Goal: Task Accomplishment & Management: Use online tool/utility

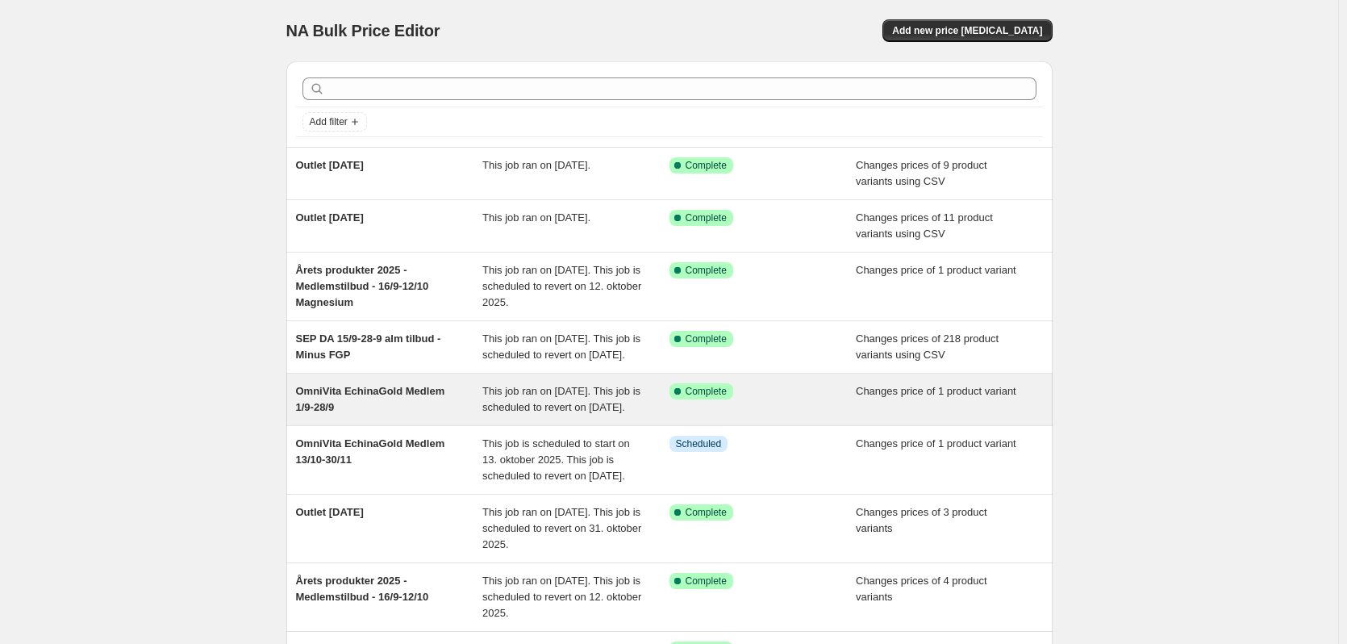
click at [382, 406] on span "OmniVita EchinaGold Medlem 1/9-28/9" at bounding box center [370, 399] width 149 height 28
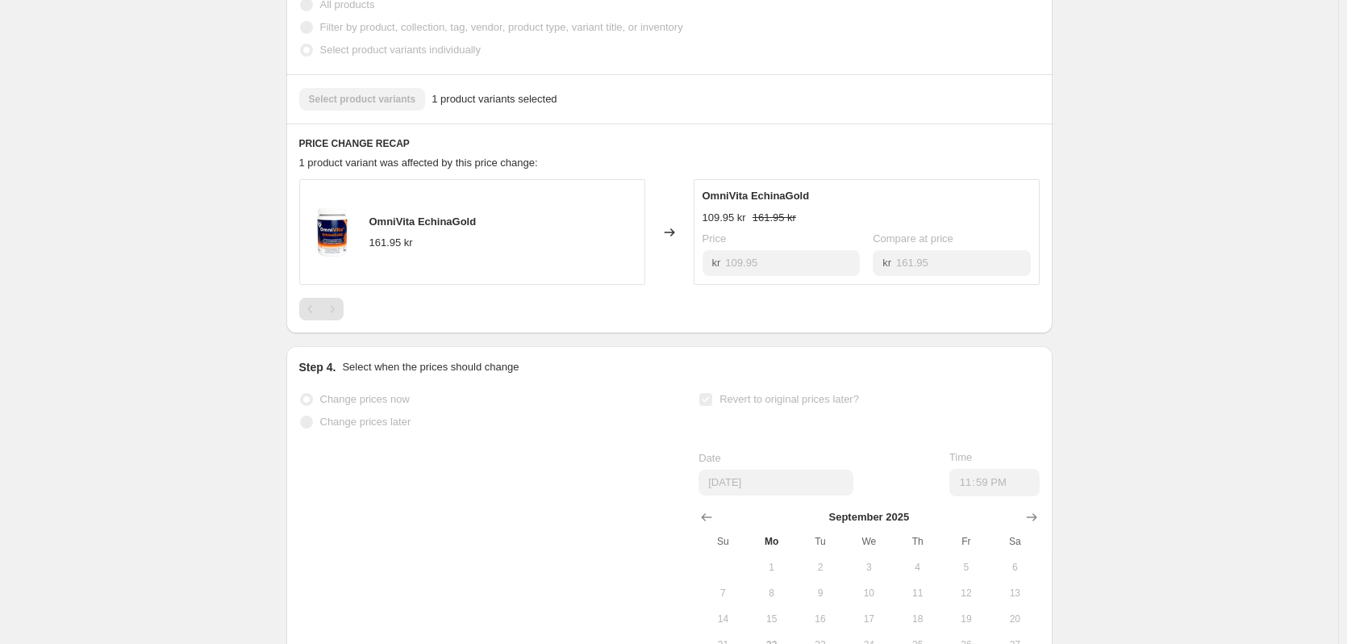
scroll to position [530, 0]
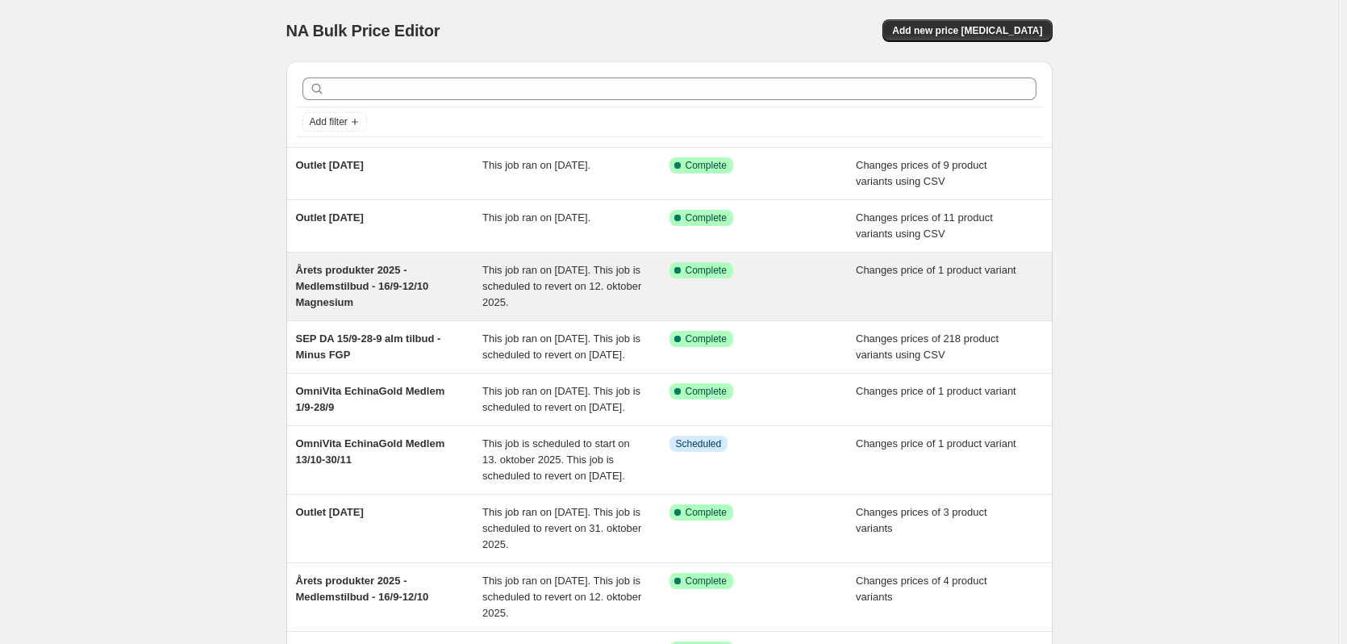
click at [455, 294] on div "Årets produkter 2025 - Medlemstilbud - 16/9-12/10 Magnesium" at bounding box center [389, 286] width 187 height 48
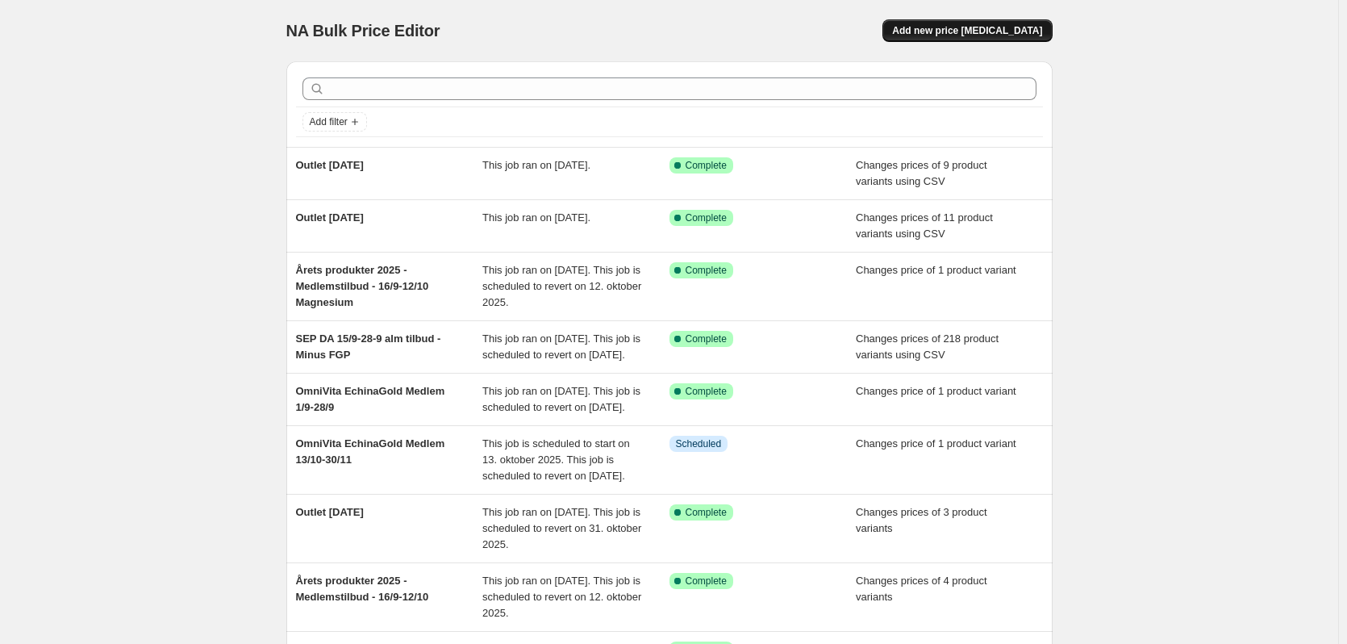
click at [967, 25] on span "Add new price [MEDICAL_DATA]" at bounding box center [967, 30] width 150 height 13
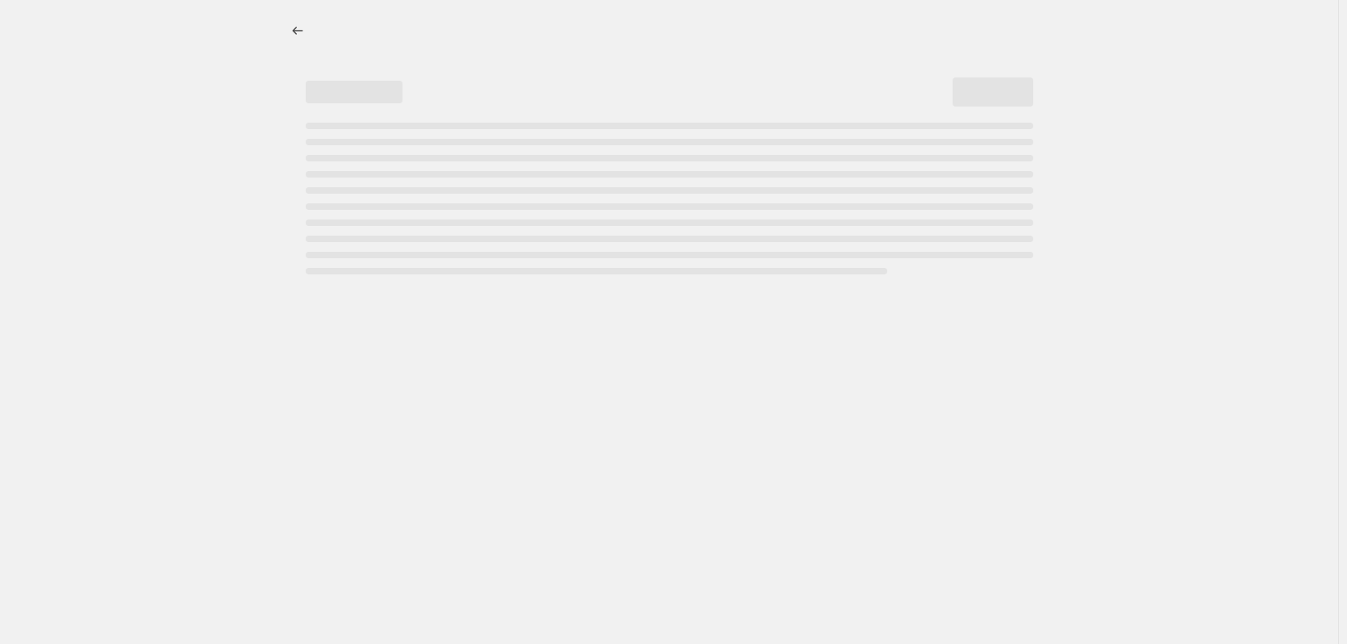
select select "percentage"
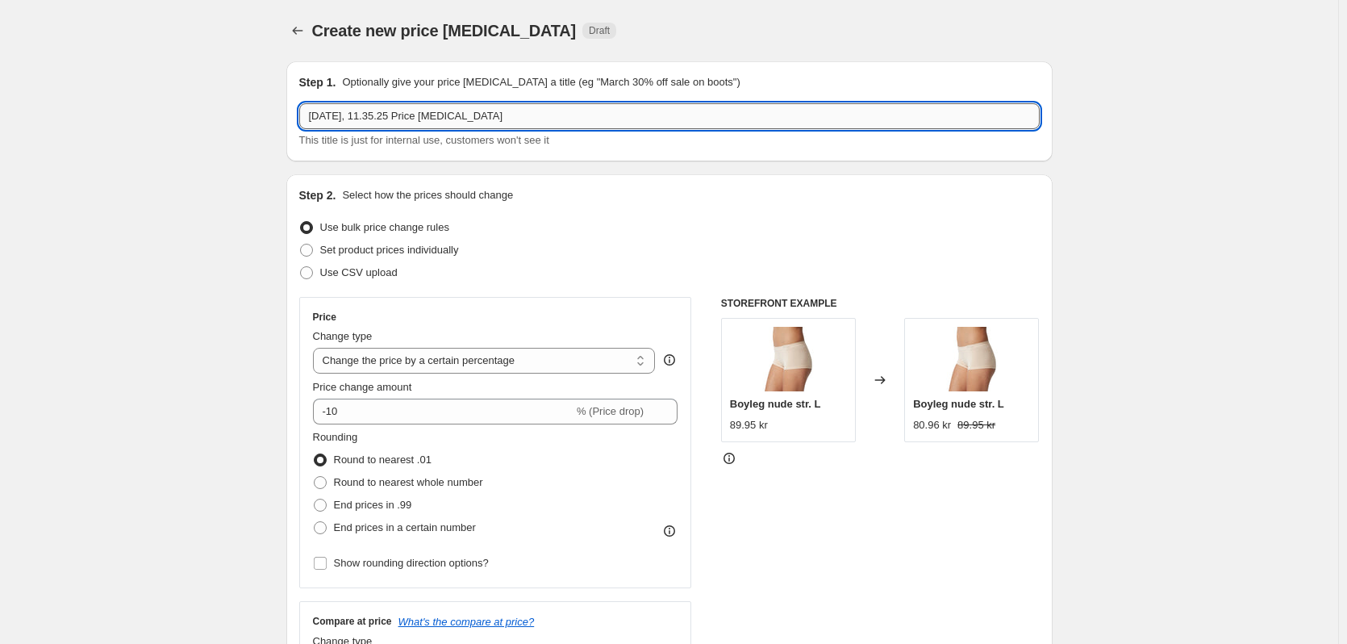
click at [437, 114] on input "[DATE], 11.35.25 Price [MEDICAL_DATA]" at bounding box center [669, 116] width 741 height 26
click at [438, 113] on input "[DATE], 11.35.25 Price [MEDICAL_DATA]" at bounding box center [669, 116] width 741 height 26
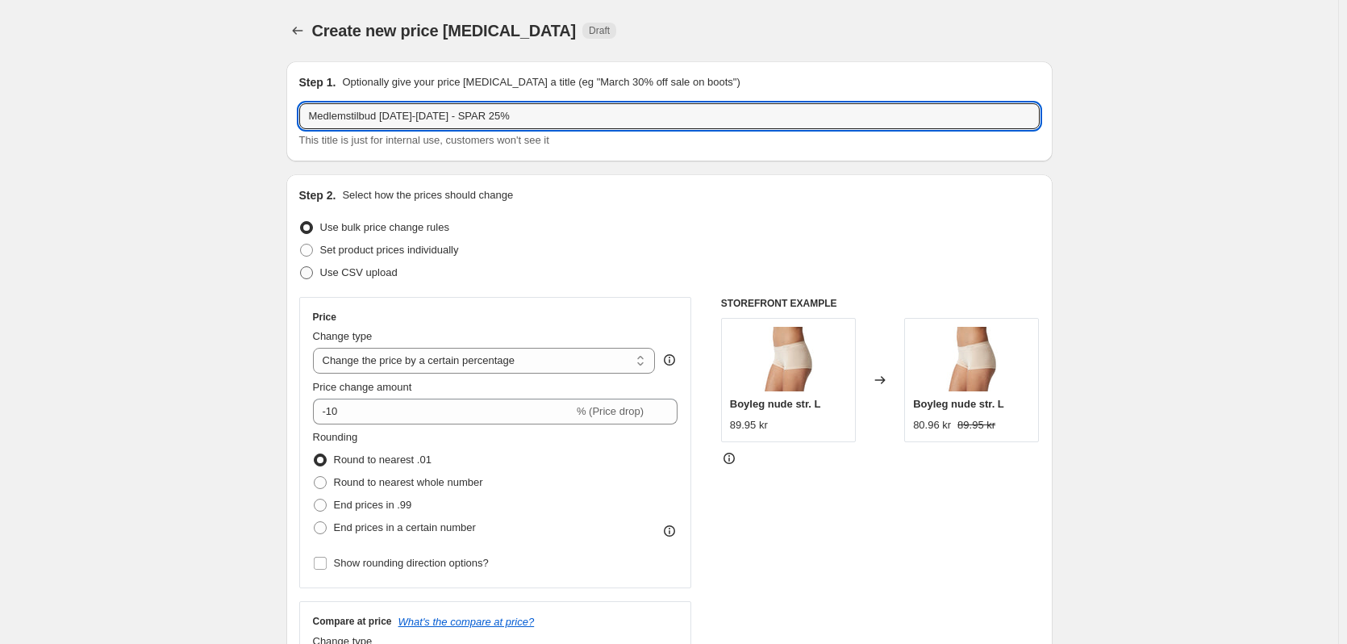
type input "Medlemstilbud [DATE]-[DATE] - SPAR 25%"
click at [388, 275] on span "Use CSV upload" at bounding box center [358, 272] width 77 height 12
click at [301, 267] on input "Use CSV upload" at bounding box center [300, 266] width 1 height 1
radio input "true"
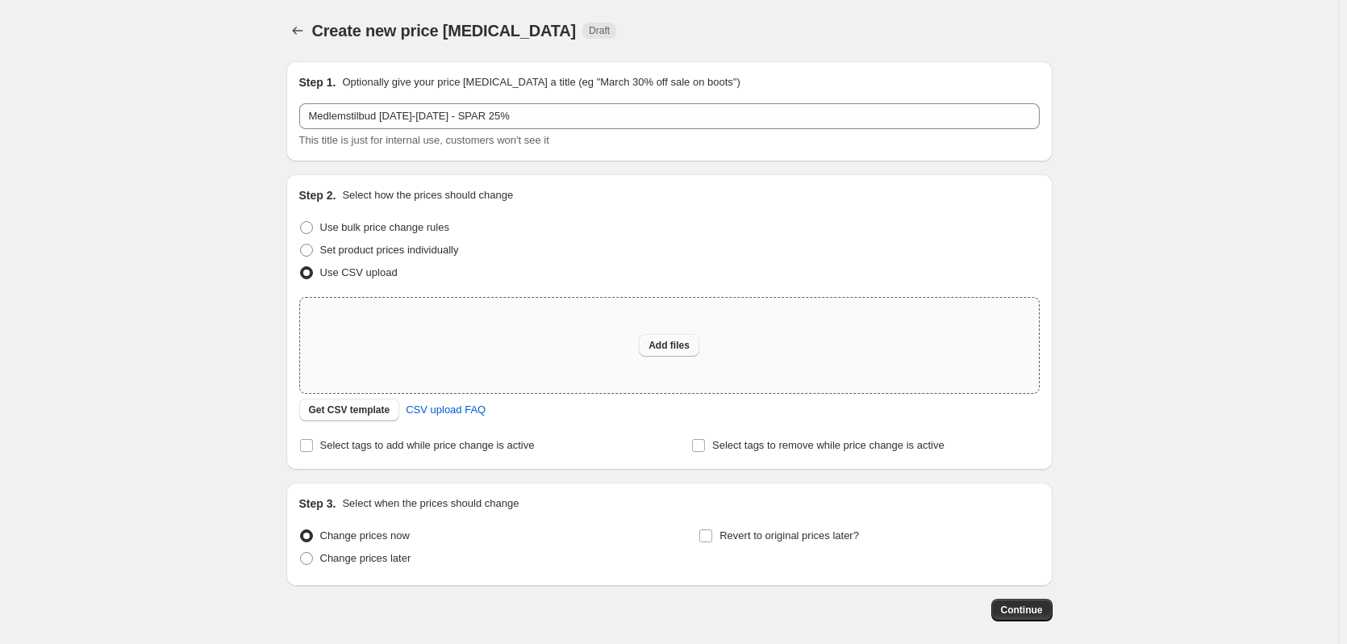
click at [670, 340] on span "Add files" at bounding box center [669, 345] width 41 height 13
type input "C:\fakepath\Medlemstilbud [DATE]-[DATE] CSV.csv"
click at [645, 340] on button "Add files" at bounding box center [669, 345] width 61 height 23
type input "C:\fakepath\Medlemstilbud [DATE]-[DATE] CSV.csv"
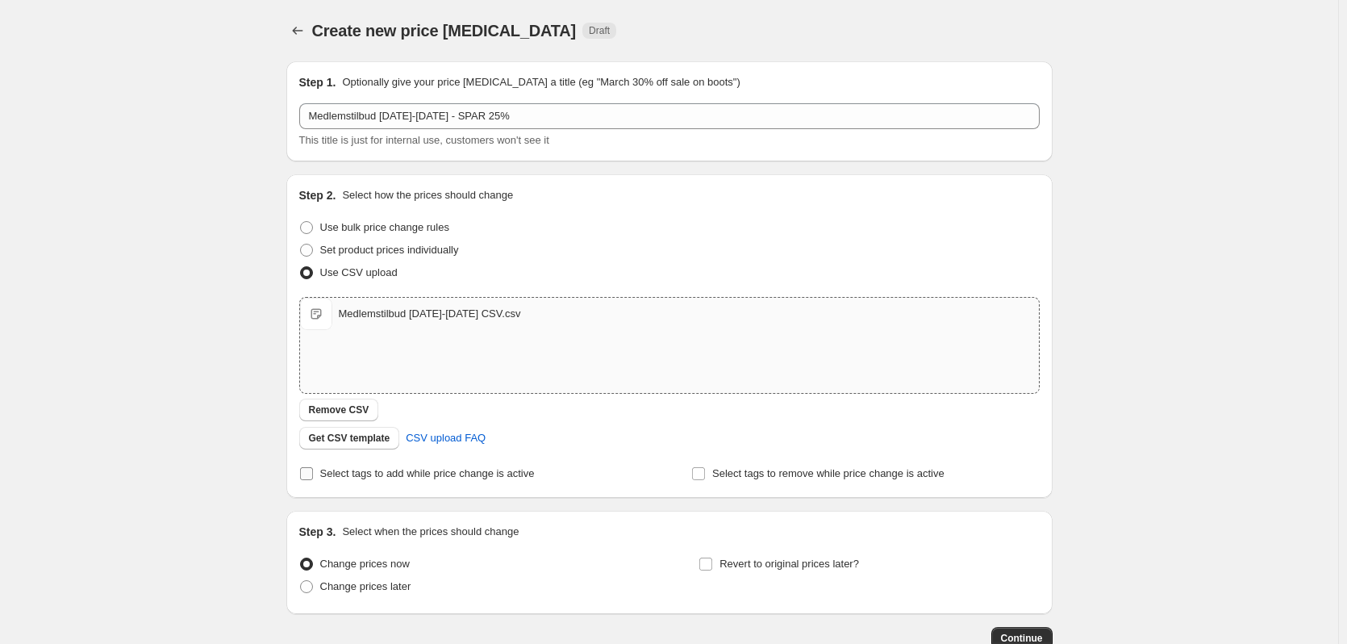
click at [362, 472] on span "Select tags to add while price change is active" at bounding box center [427, 473] width 215 height 12
click at [313, 472] on input "Select tags to add while price change is active" at bounding box center [306, 473] width 13 height 13
checkbox input "true"
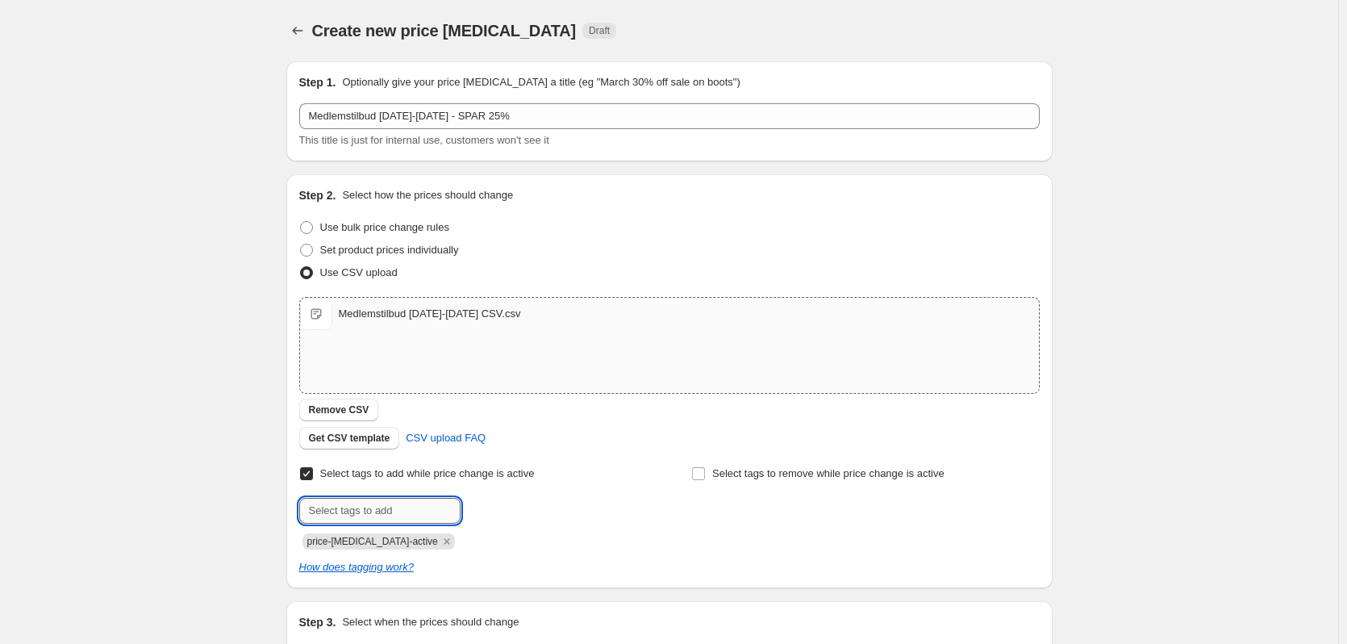
click at [418, 502] on input "text" at bounding box center [379, 511] width 161 height 26
type input "medlemspris"
click at [528, 507] on span "medlemspris" at bounding box center [525, 508] width 60 height 11
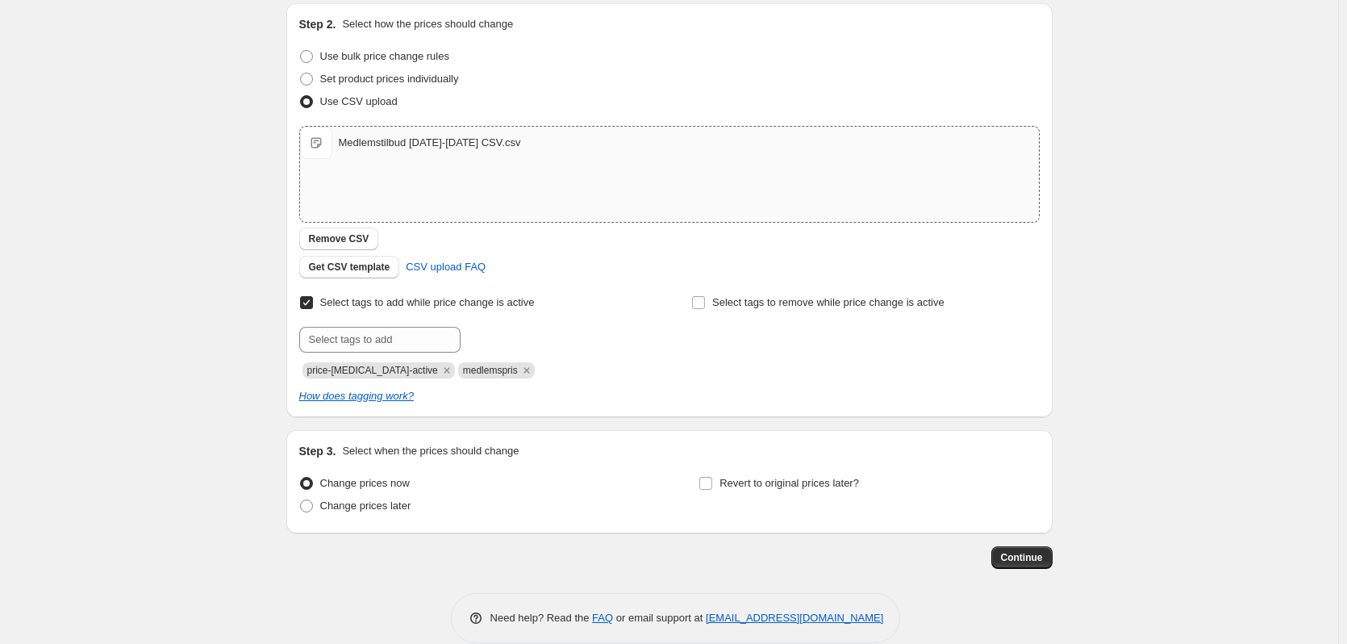
scroll to position [194, 0]
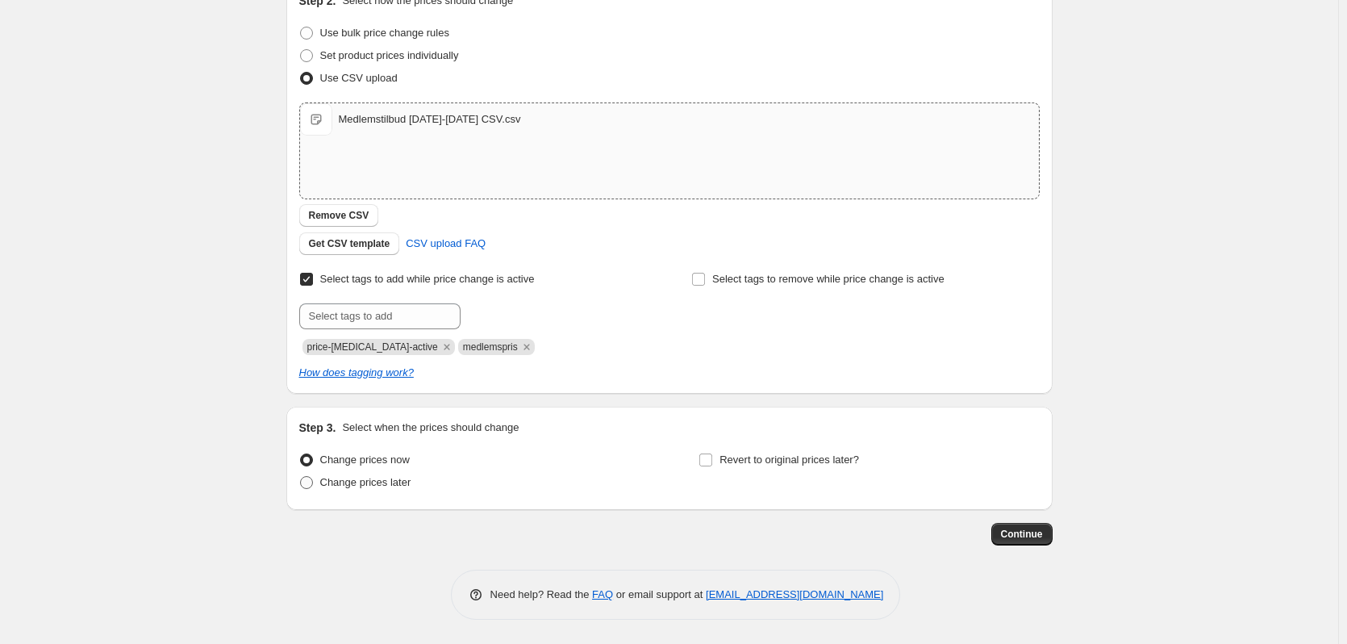
click at [369, 479] on span "Change prices later" at bounding box center [365, 482] width 91 height 12
click at [301, 477] on input "Change prices later" at bounding box center [300, 476] width 1 height 1
radio input "true"
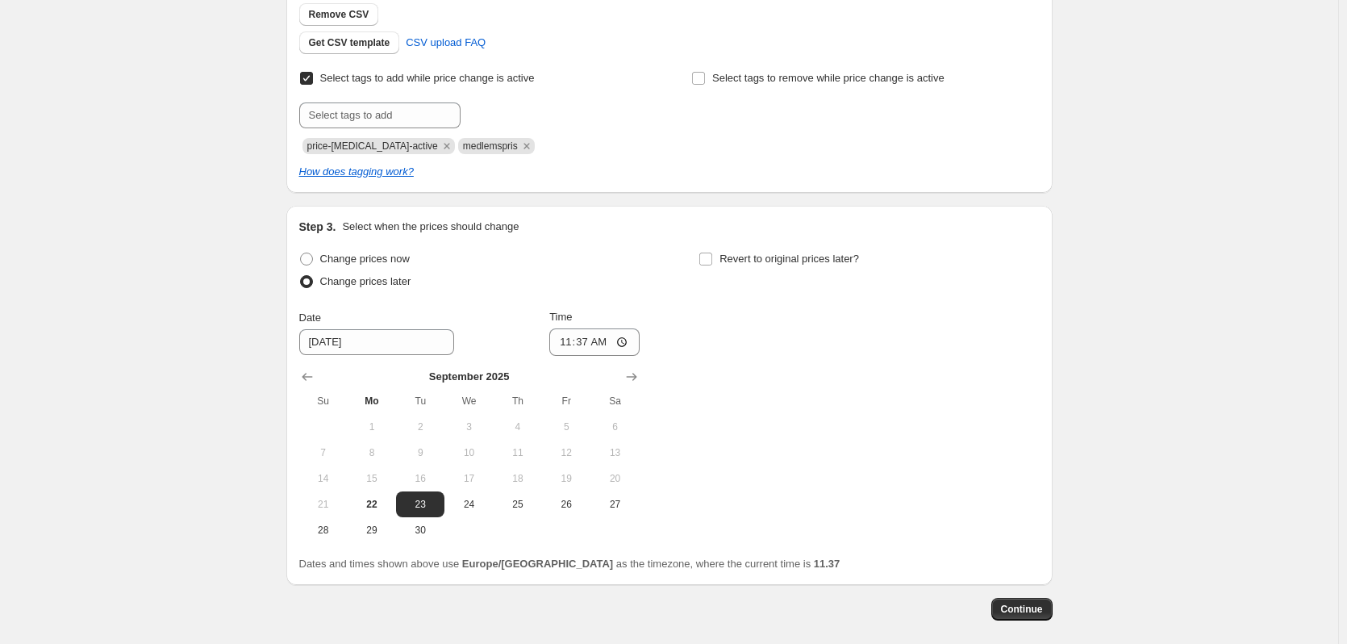
scroll to position [470, 0]
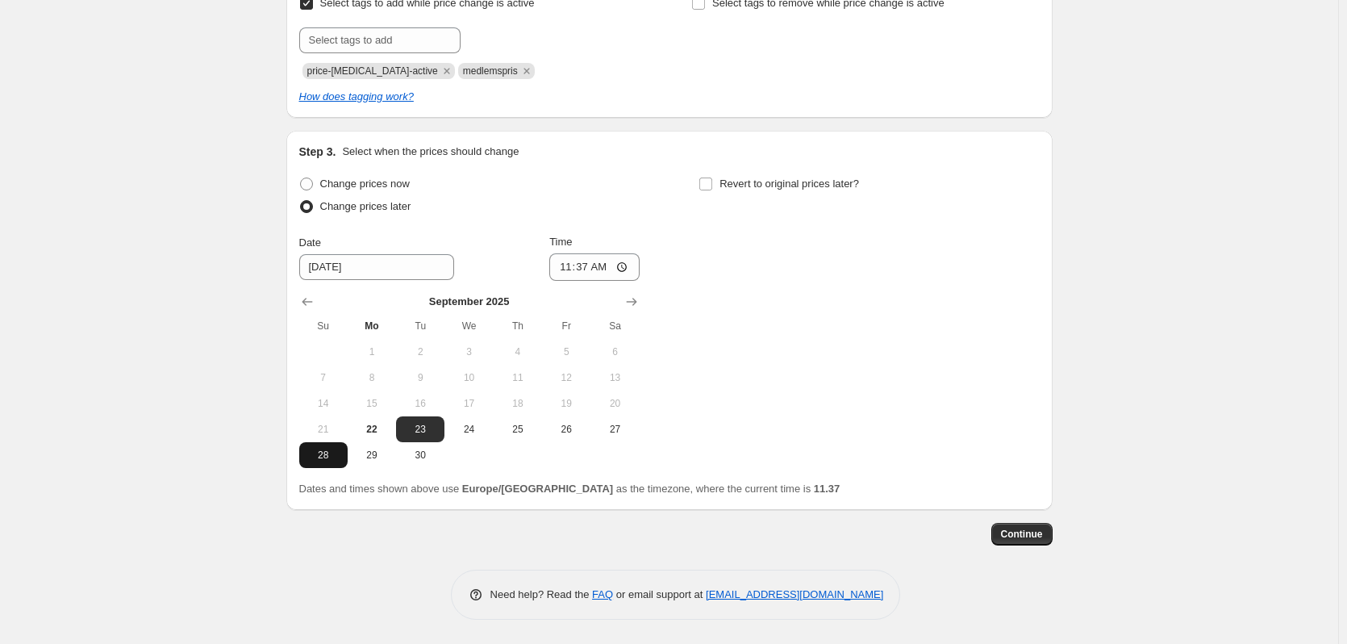
click at [328, 447] on button "28" at bounding box center [323, 455] width 48 height 26
click at [383, 460] on span "29" at bounding box center [371, 455] width 35 height 13
type input "[DATE]"
click at [586, 266] on input "11:37" at bounding box center [594, 266] width 90 height 27
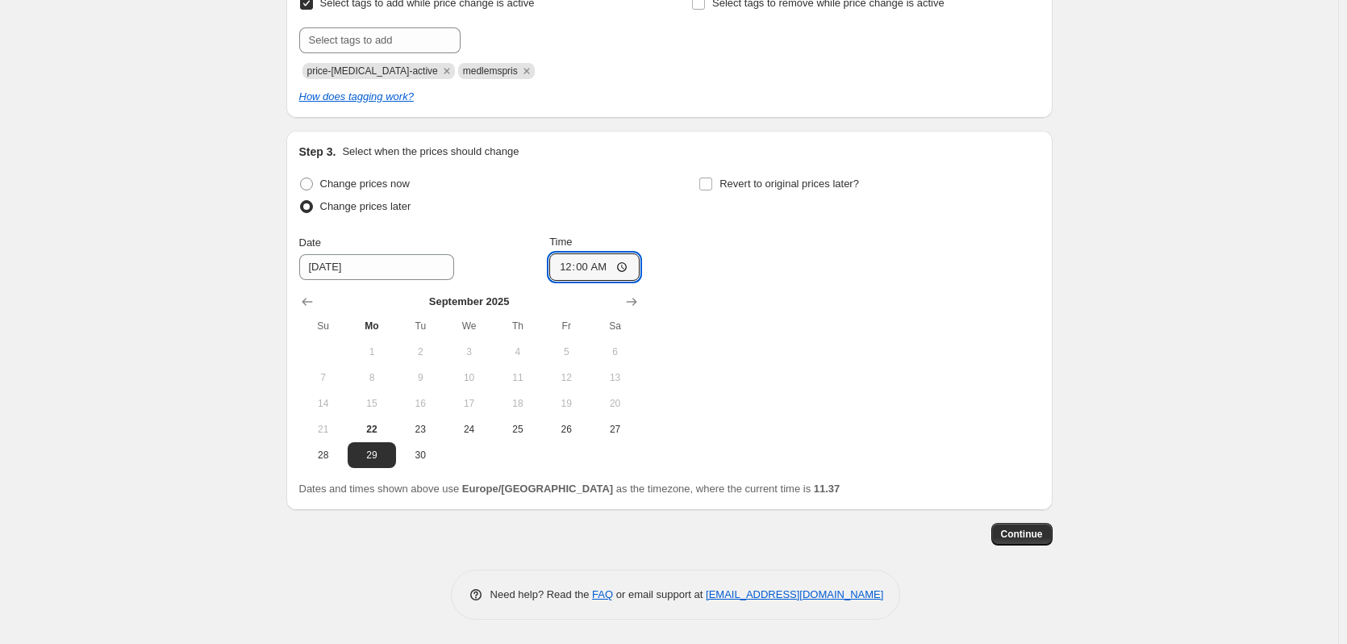
type input "00:01"
click at [436, 462] on button "30" at bounding box center [420, 455] width 48 height 26
click at [382, 449] on span "29" at bounding box center [371, 455] width 35 height 13
type input "[DATE]"
click at [749, 186] on span "Revert to original prices later?" at bounding box center [790, 183] width 140 height 12
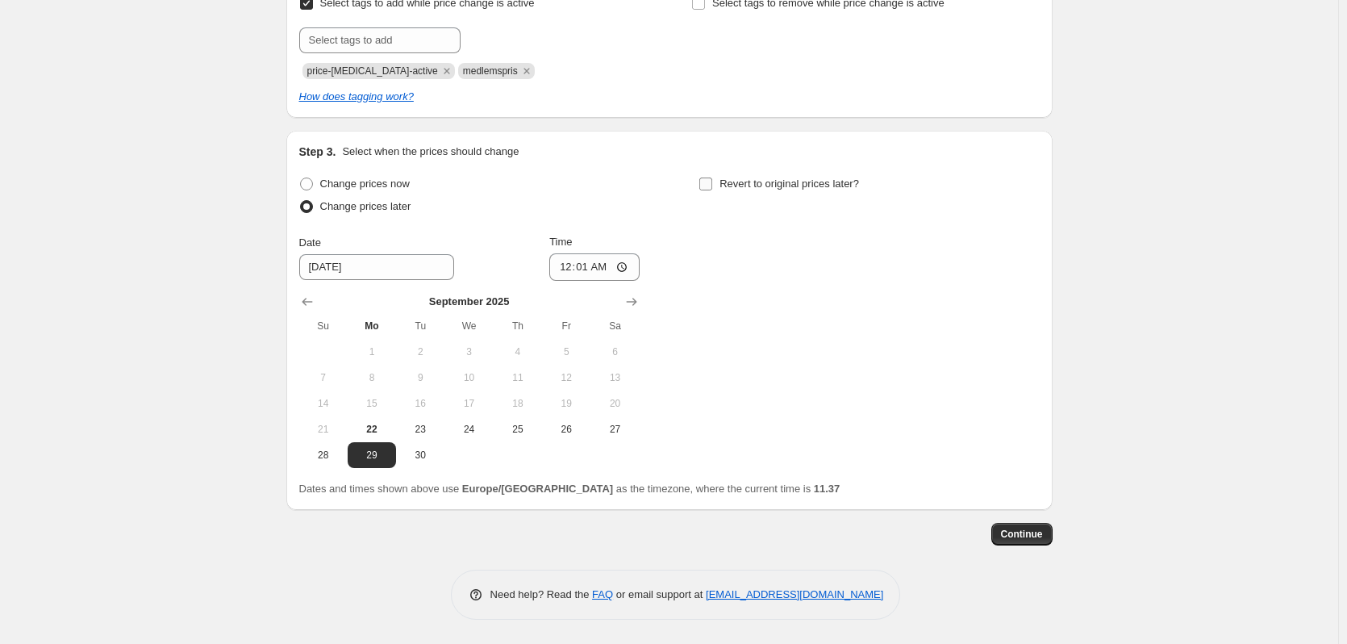
click at [712, 186] on input "Revert to original prices later?" at bounding box center [705, 183] width 13 height 13
checkbox input "true"
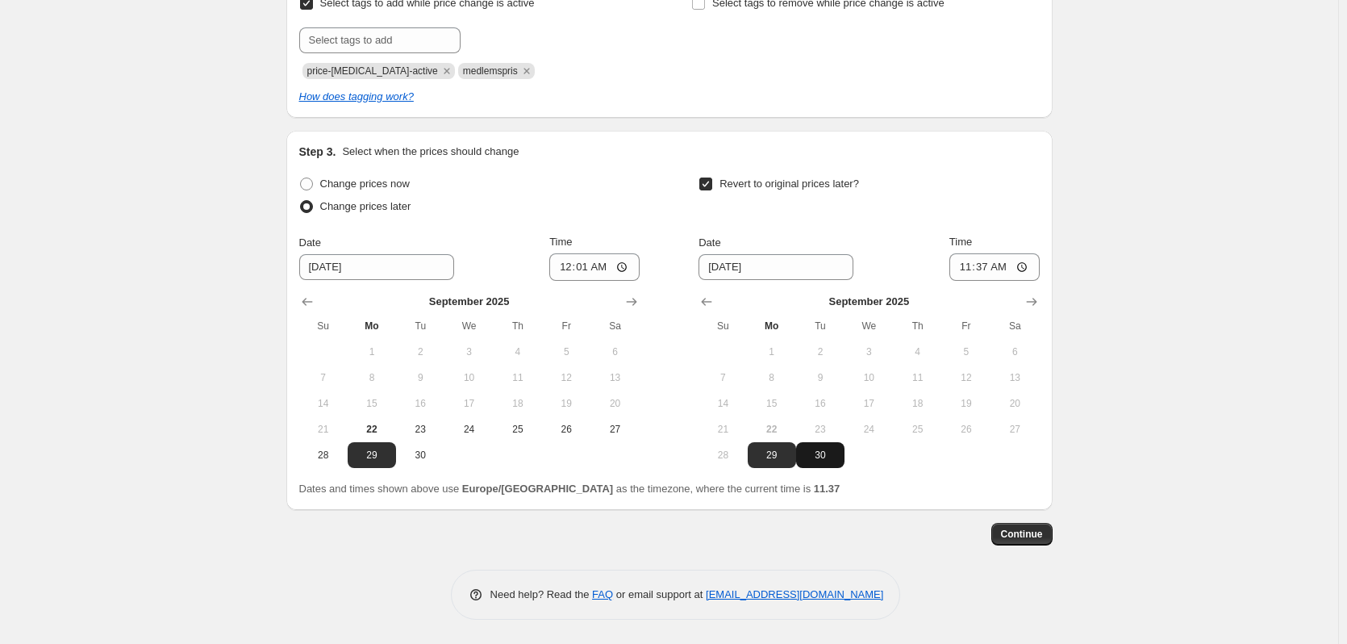
click at [820, 455] on span "30" at bounding box center [820, 455] width 35 height 13
type input "[DATE]"
click at [987, 265] on input "11:37" at bounding box center [994, 266] width 90 height 27
type input "23:59"
click at [1166, 298] on div "Create new price [MEDICAL_DATA]. This page is ready Create new price [MEDICAL_D…" at bounding box center [669, 87] width 1338 height 1114
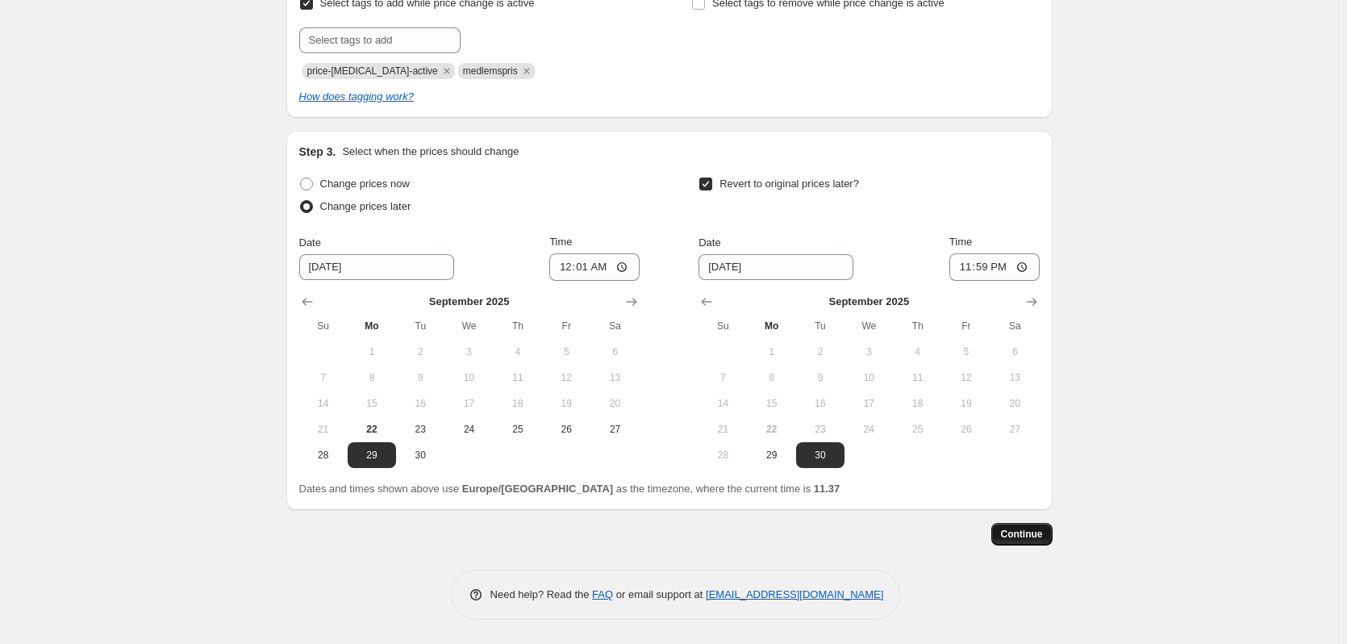
click at [1025, 536] on span "Continue" at bounding box center [1022, 534] width 42 height 13
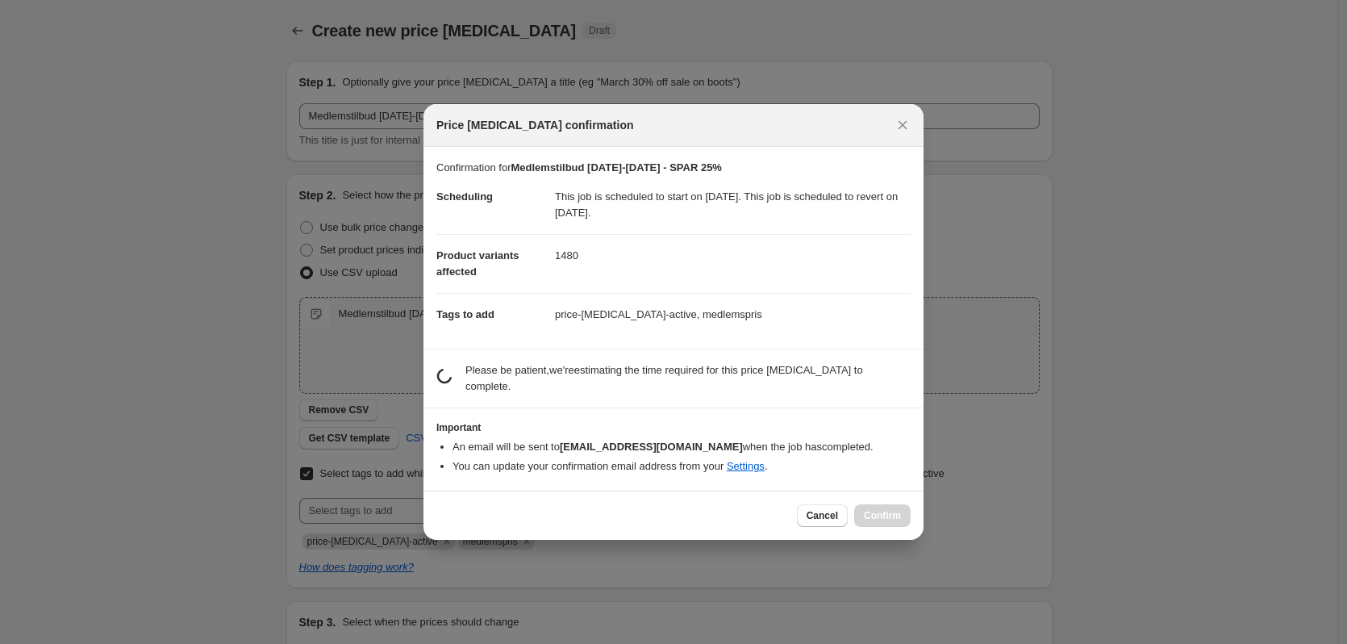
scroll to position [0, 0]
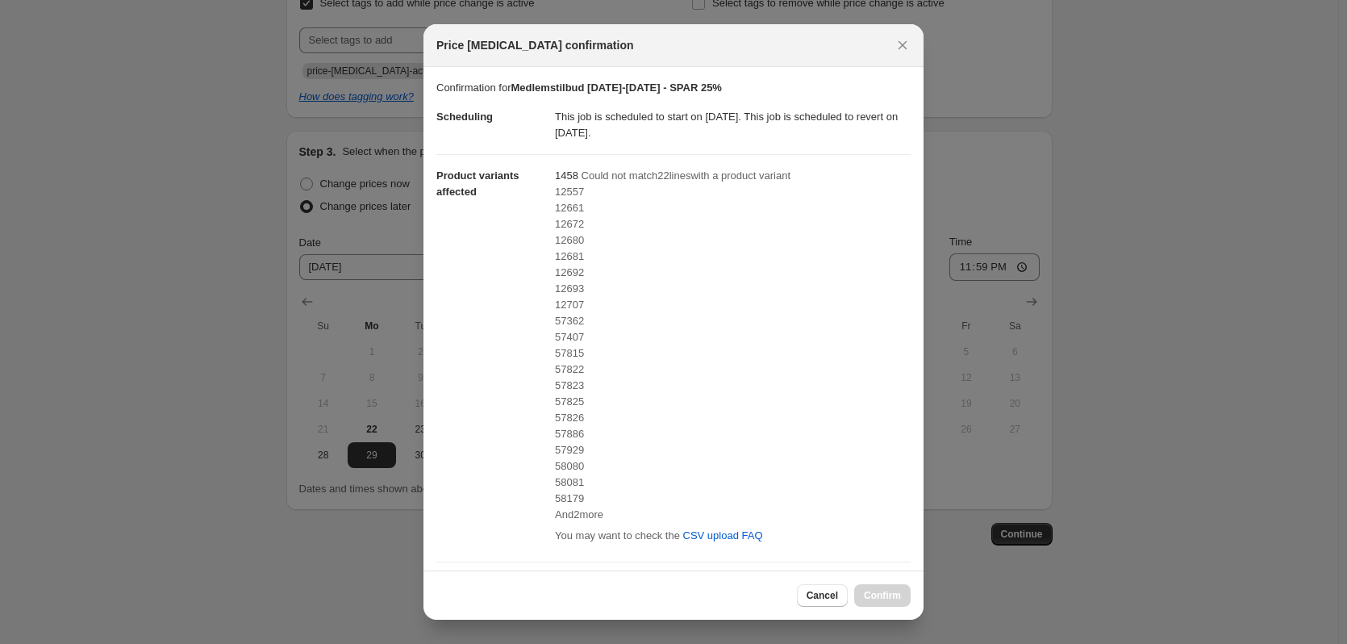
click at [565, 199] on div "12557" at bounding box center [733, 192] width 356 height 16
click at [565, 207] on span "12661" at bounding box center [569, 208] width 29 height 12
copy span "12661"
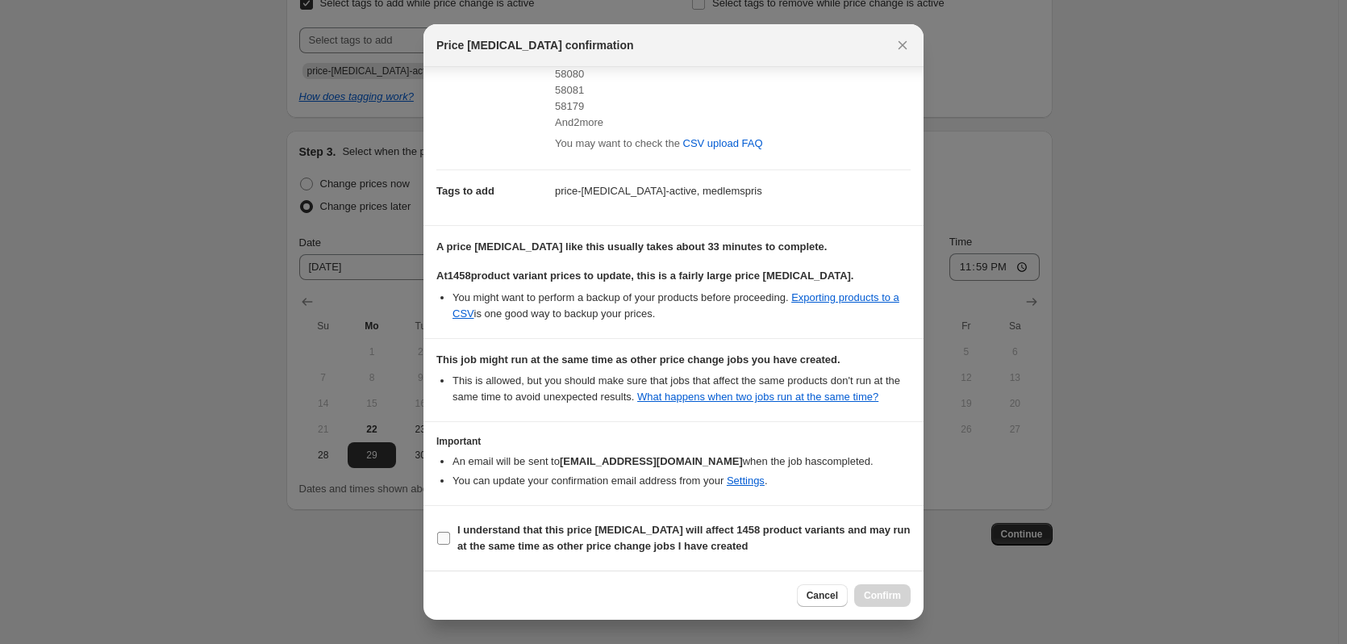
click at [445, 535] on input "I understand that this price [MEDICAL_DATA] will affect 1458 product variants a…" at bounding box center [443, 538] width 13 height 13
checkbox input "true"
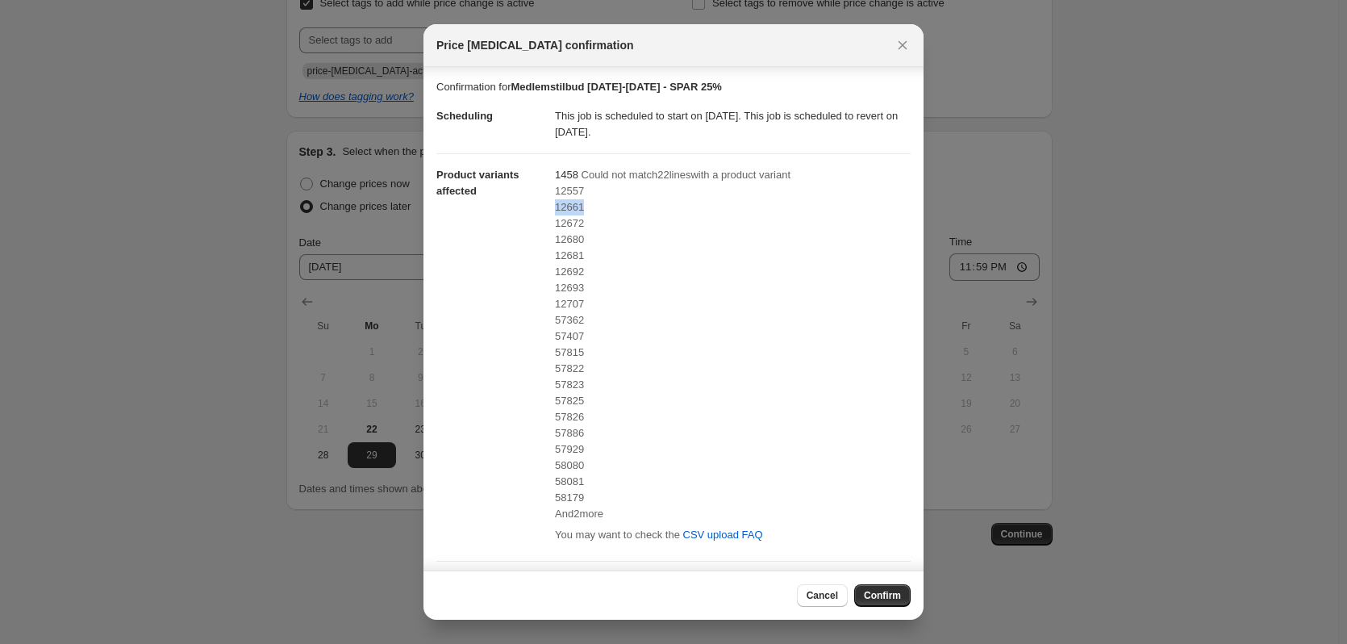
scroll to position [0, 0]
click at [891, 598] on span "Confirm" at bounding box center [882, 595] width 37 height 13
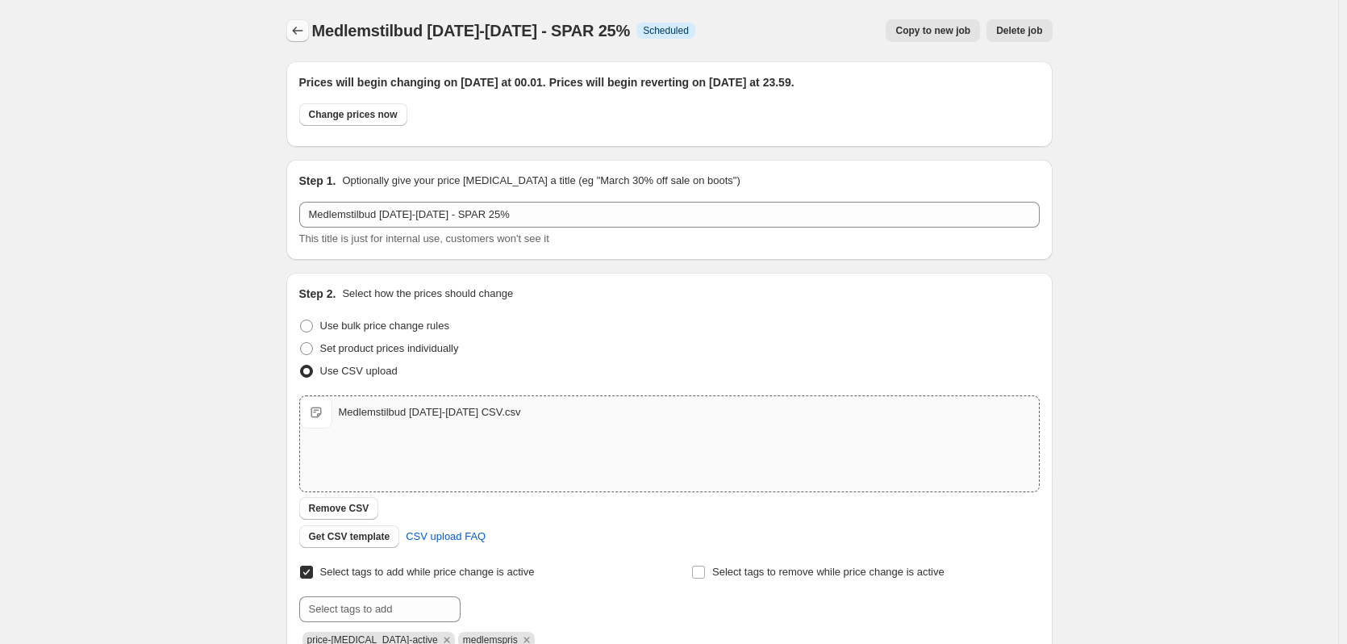
click at [294, 29] on icon "Price change jobs" at bounding box center [298, 31] width 16 height 16
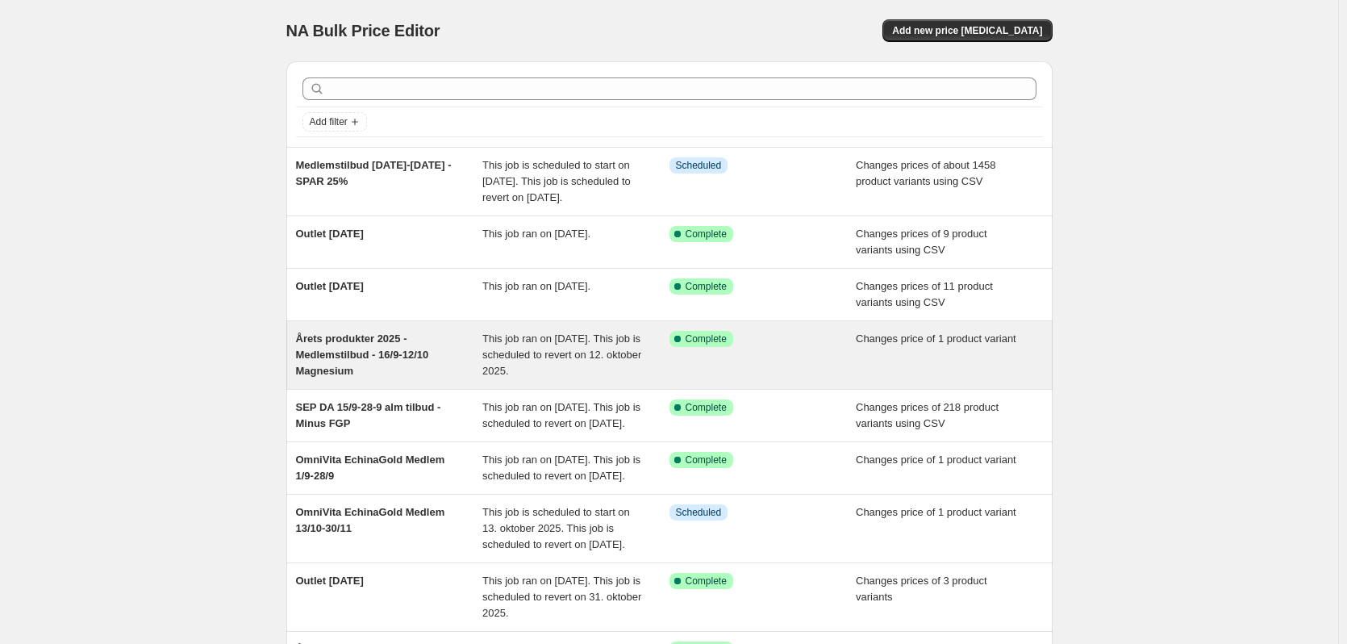
click at [413, 370] on span "Årets produkter 2025 - Medlemstilbud - 16/9-12/10 Magnesium" at bounding box center [362, 354] width 133 height 44
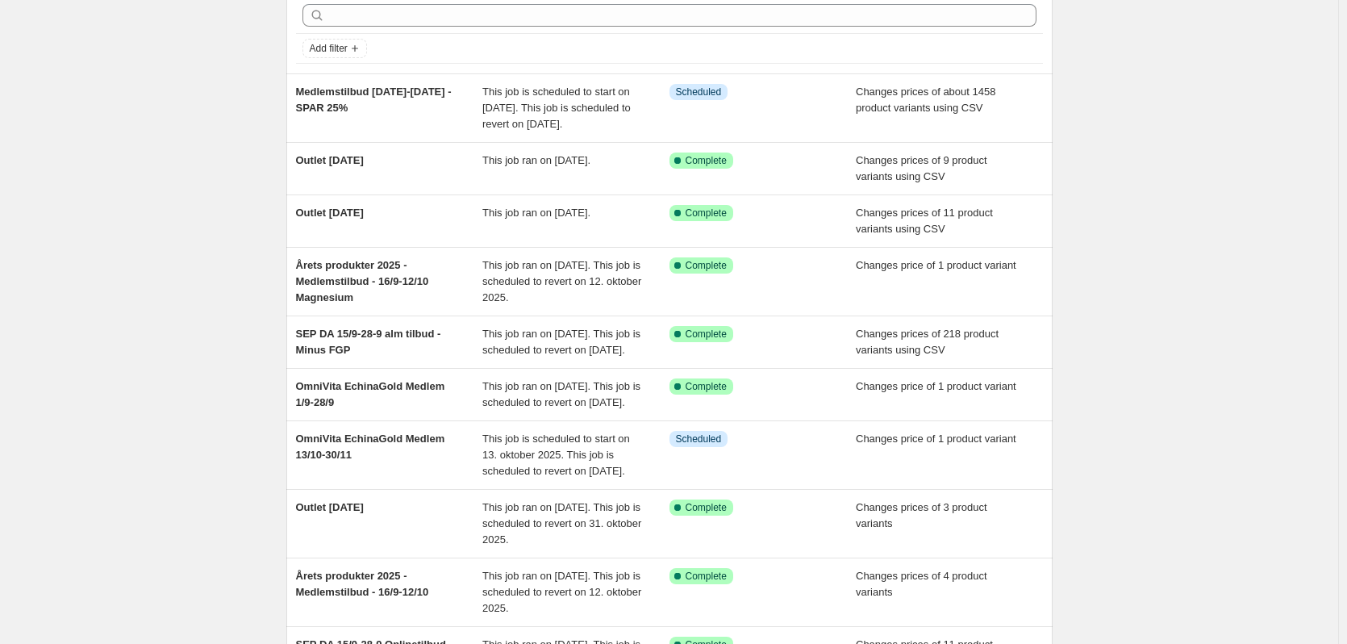
scroll to position [242, 0]
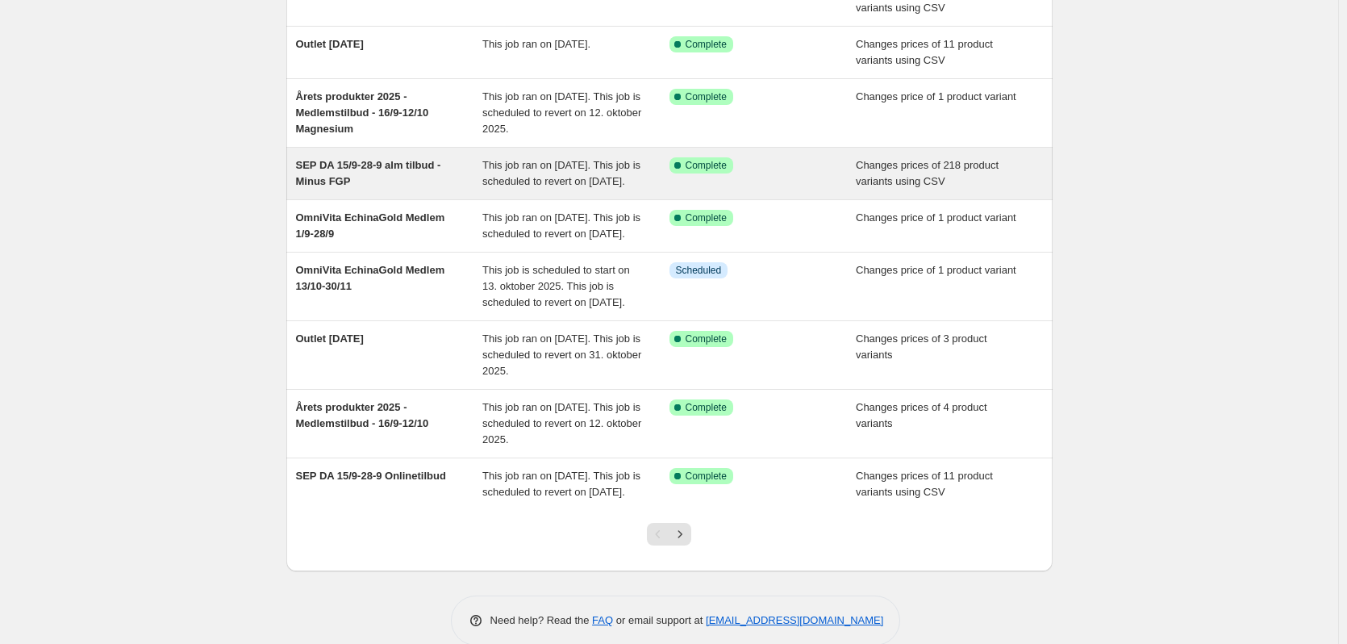
click at [404, 182] on span "SEP DA 15/9-28-9 alm tilbud - Minus FGP" at bounding box center [368, 173] width 145 height 28
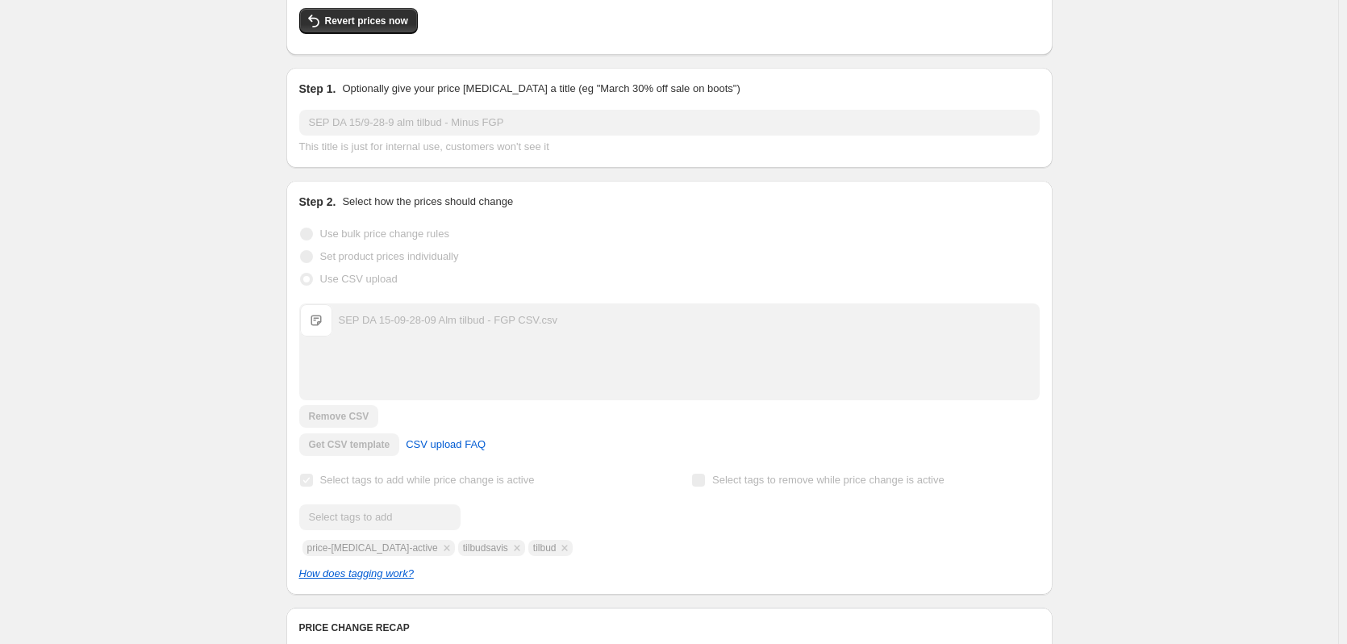
scroll to position [403, 0]
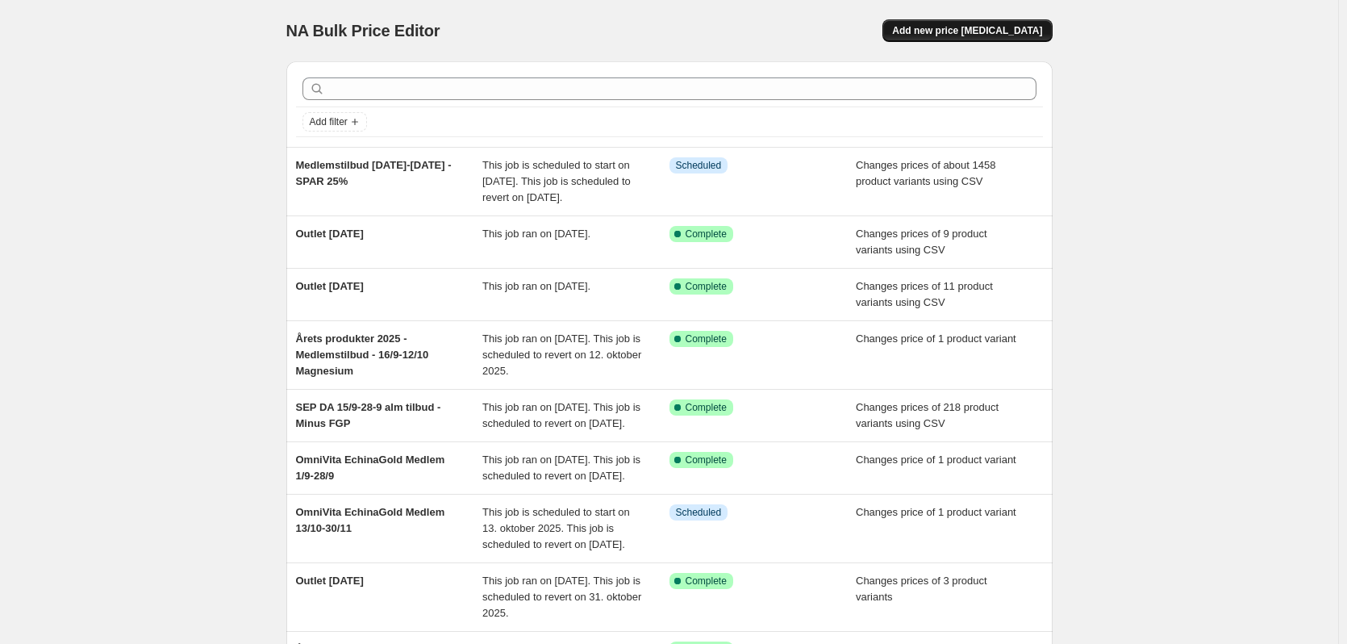
click at [1000, 30] on span "Add new price [MEDICAL_DATA]" at bounding box center [967, 30] width 150 height 13
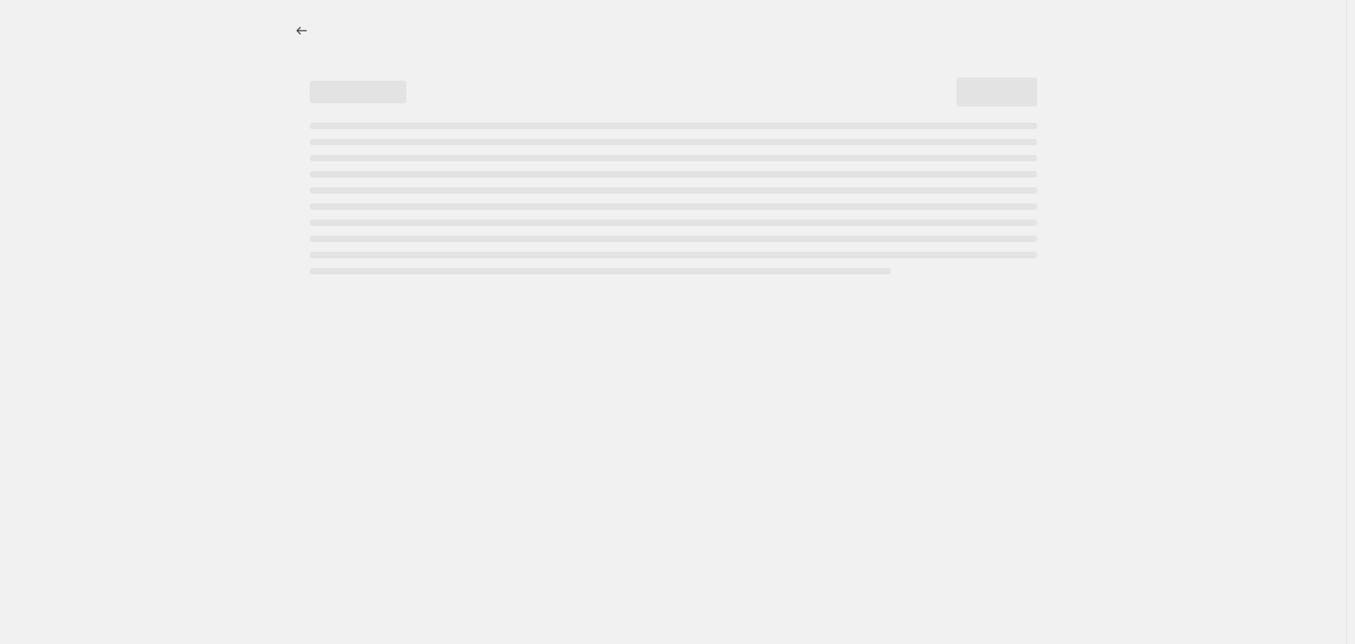
select select "percentage"
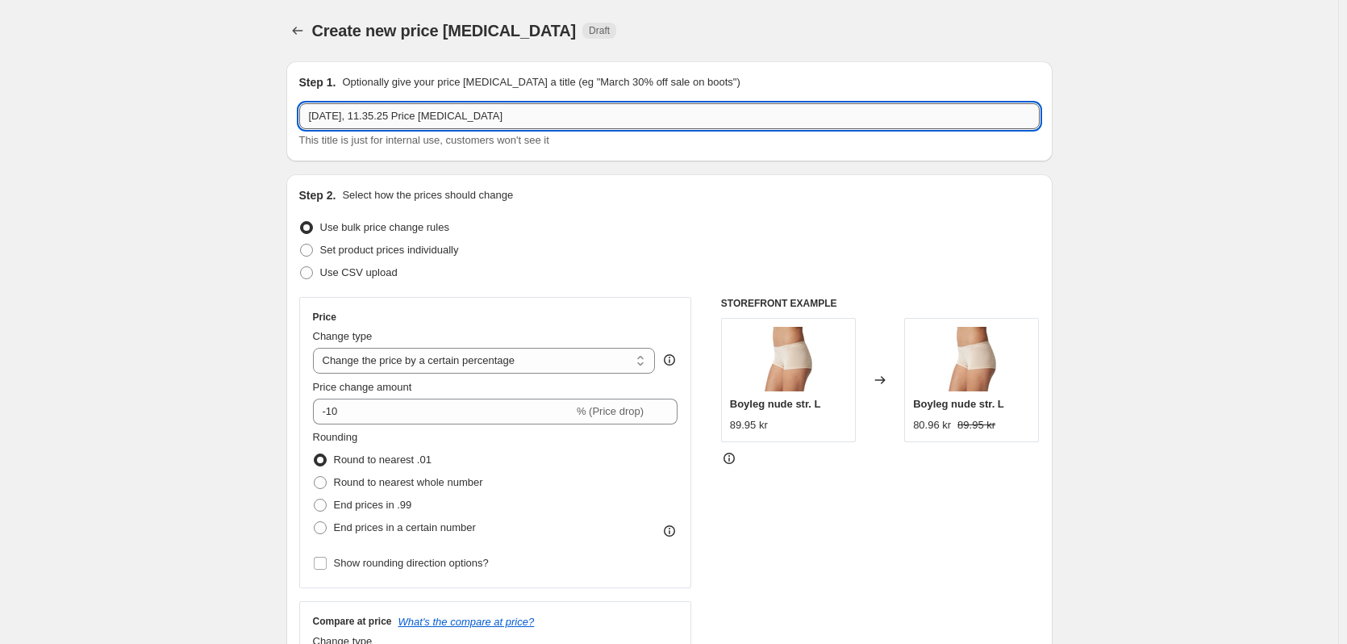
click at [410, 120] on input "[DATE], 11.35.25 Price [MEDICAL_DATA]" at bounding box center [669, 116] width 741 height 26
type input "Oktober tilbudsavis 29/9-12/10 alm tilbud"
click at [391, 272] on span "Use CSV upload" at bounding box center [358, 272] width 77 height 12
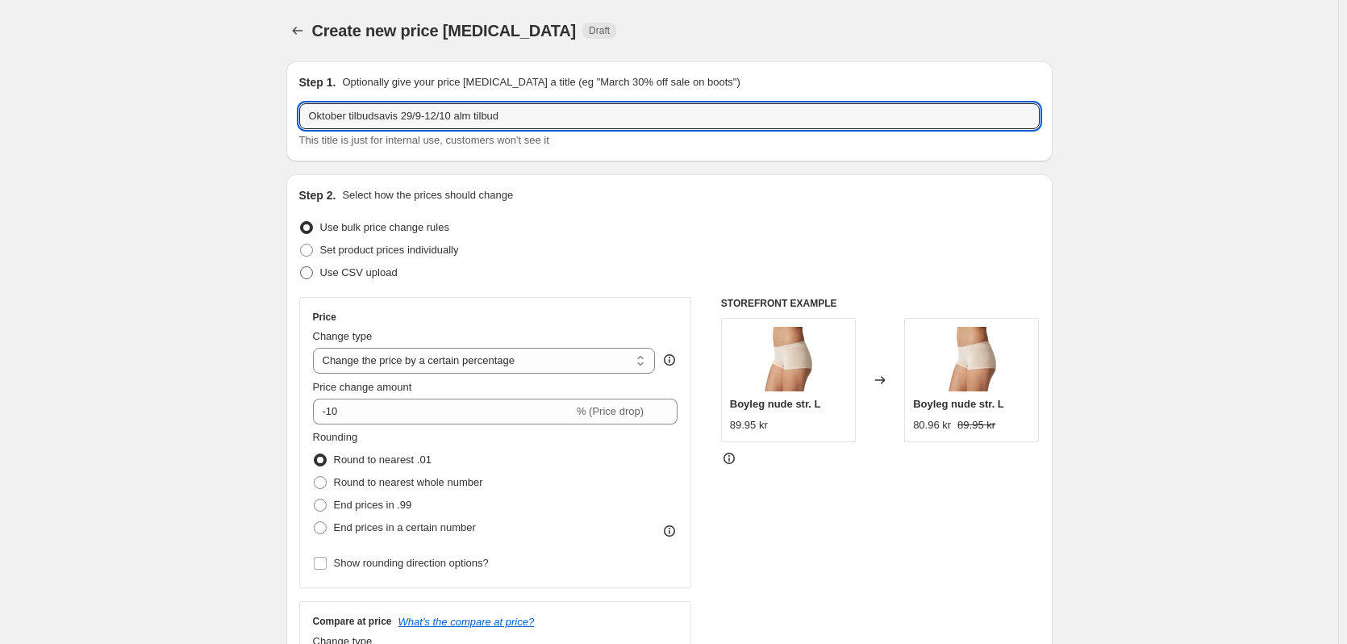
click at [301, 267] on input "Use CSV upload" at bounding box center [300, 266] width 1 height 1
radio input "true"
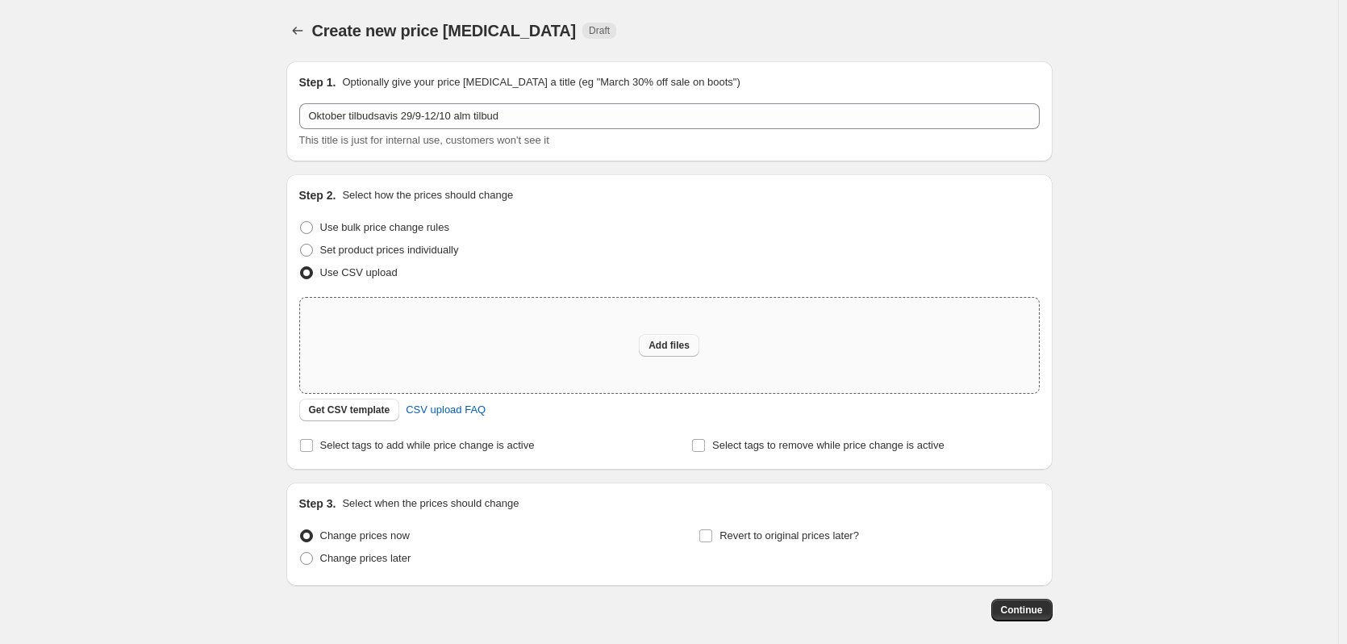
click at [686, 353] on button "Add files" at bounding box center [669, 345] width 61 height 23
type input "C:\fakepath\OKT 29-9-12-10 CSV 2.csv"
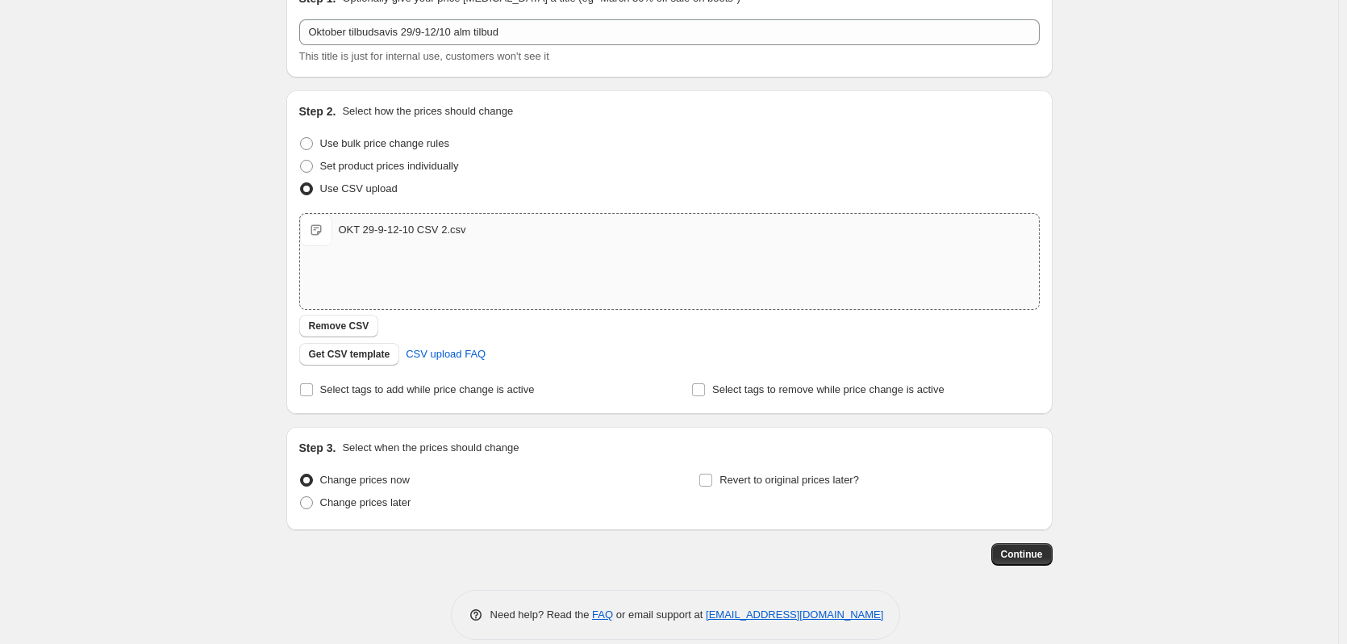
scroll to position [104, 0]
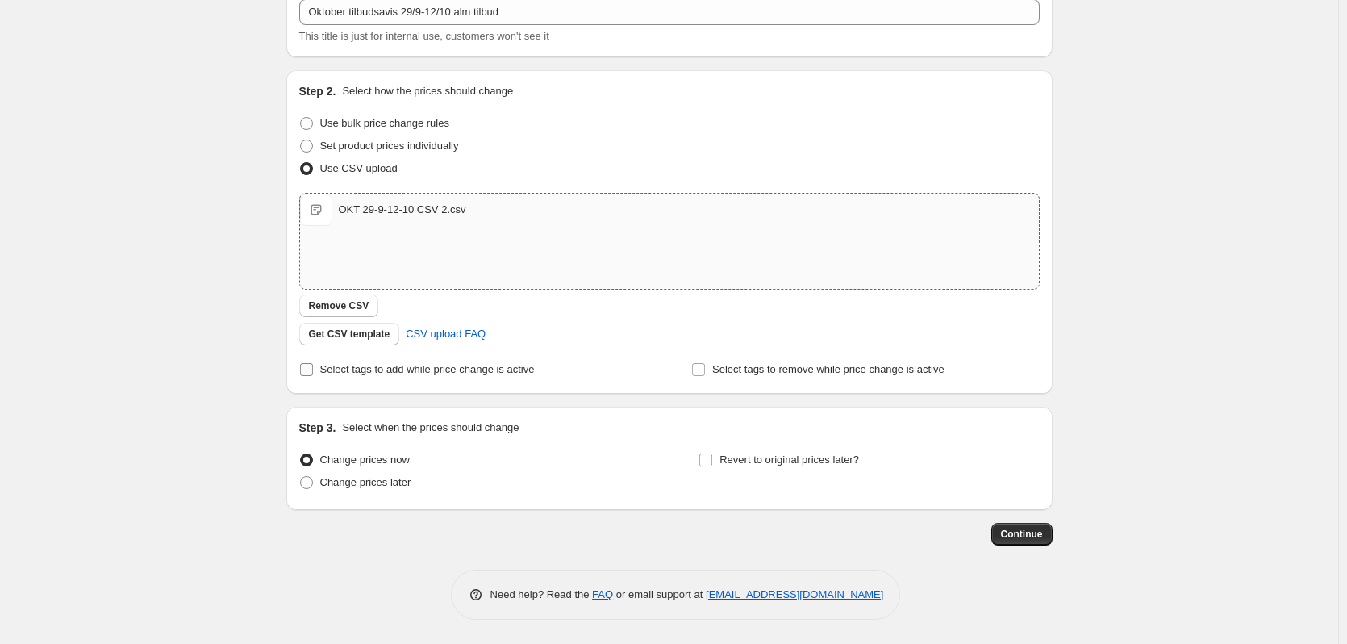
click at [361, 366] on span "Select tags to add while price change is active" at bounding box center [427, 369] width 215 height 12
click at [313, 366] on input "Select tags to add while price change is active" at bounding box center [306, 369] width 13 height 13
checkbox input "true"
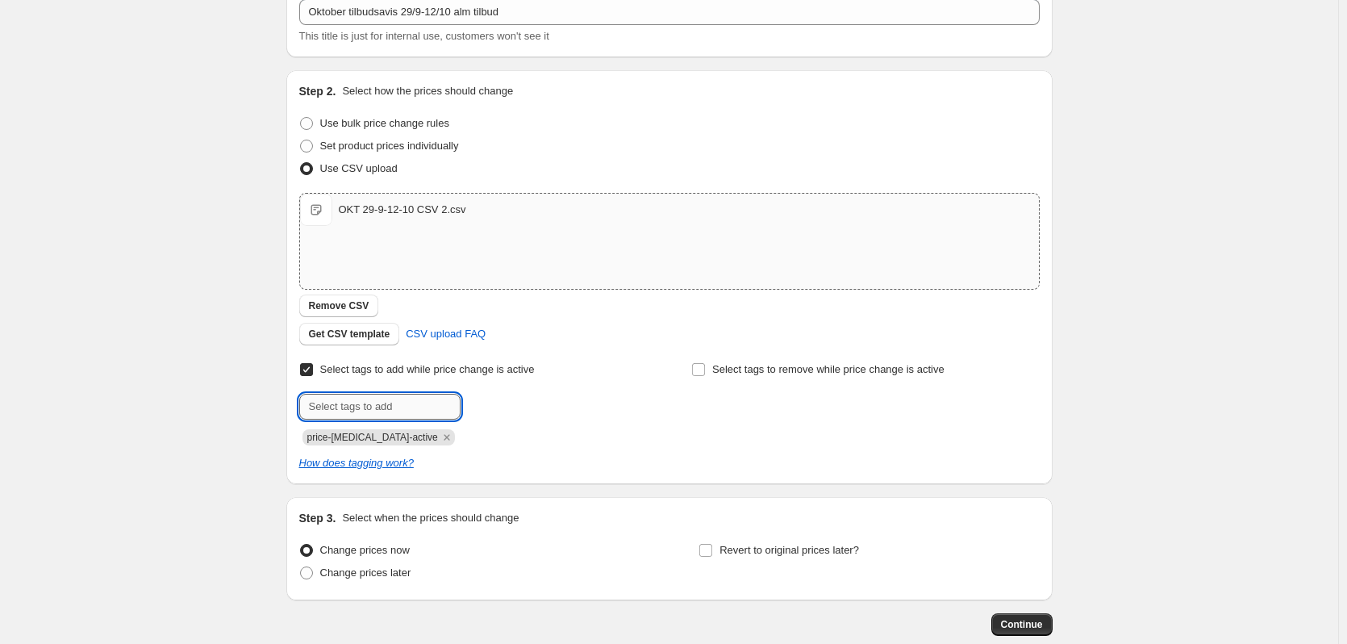
click at [445, 407] on input "text" at bounding box center [379, 407] width 161 height 26
type input "tilbud"
click at [532, 406] on button "Add tilbud" at bounding box center [498, 405] width 67 height 23
click at [409, 400] on input "text" at bounding box center [379, 407] width 161 height 26
type input "tilbudsavis"
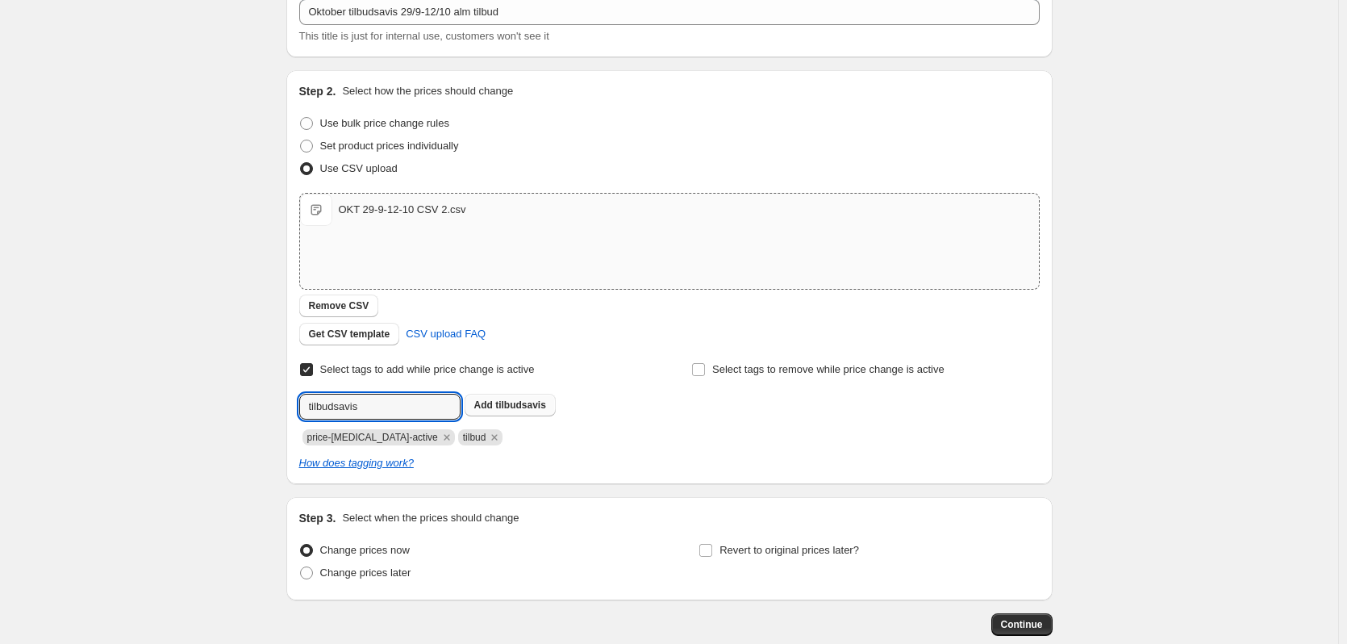
click at [507, 404] on span "tilbudsavis" at bounding box center [520, 404] width 51 height 11
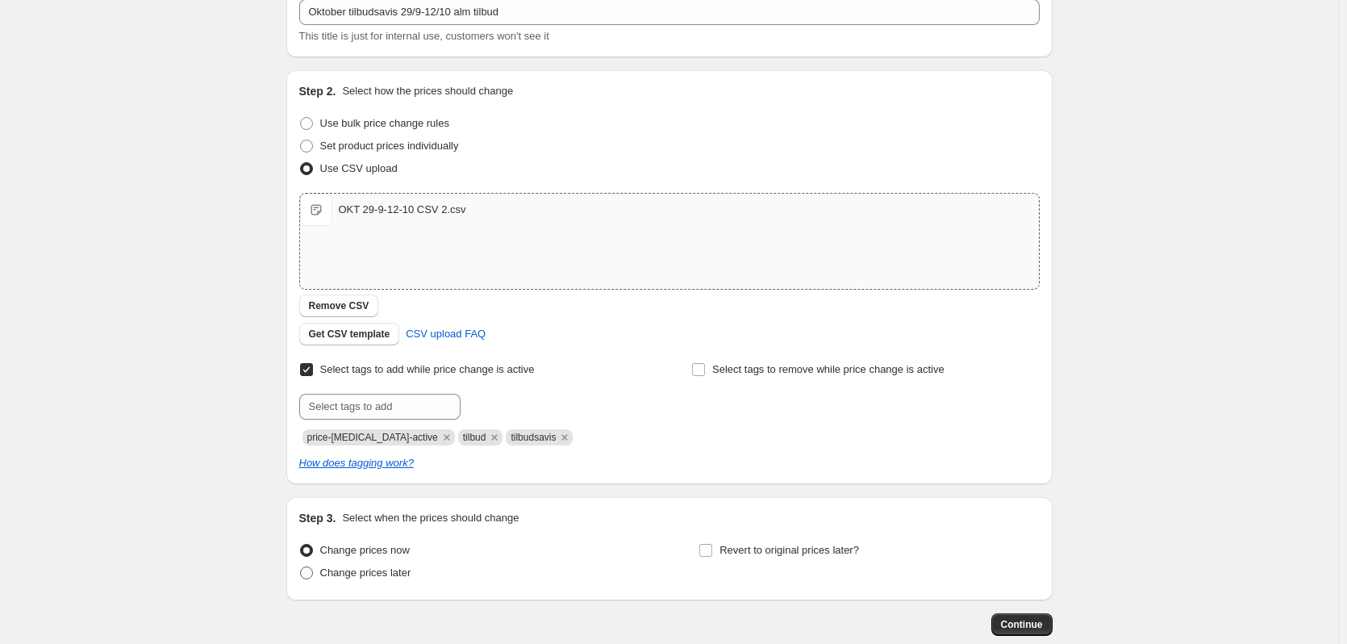
click at [392, 570] on span "Change prices later" at bounding box center [365, 572] width 91 height 12
click at [301, 567] on input "Change prices later" at bounding box center [300, 566] width 1 height 1
radio input "true"
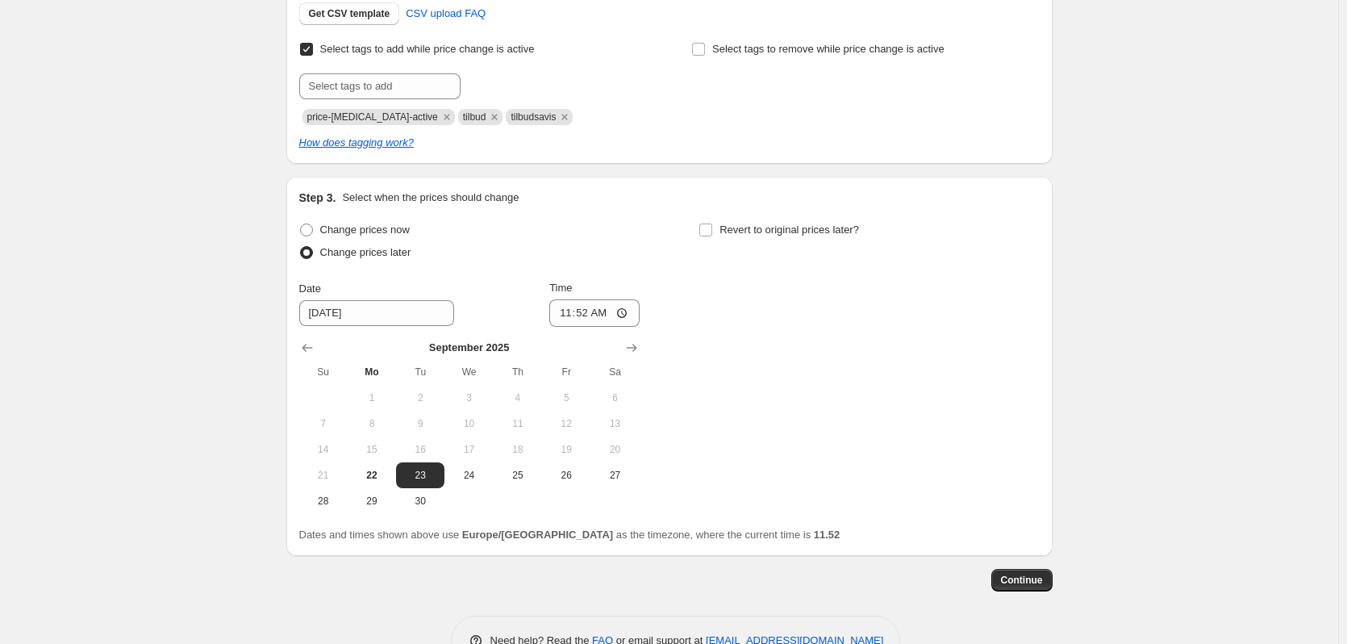
scroll to position [427, 0]
click at [374, 501] on span "29" at bounding box center [371, 498] width 35 height 13
type input "[DATE]"
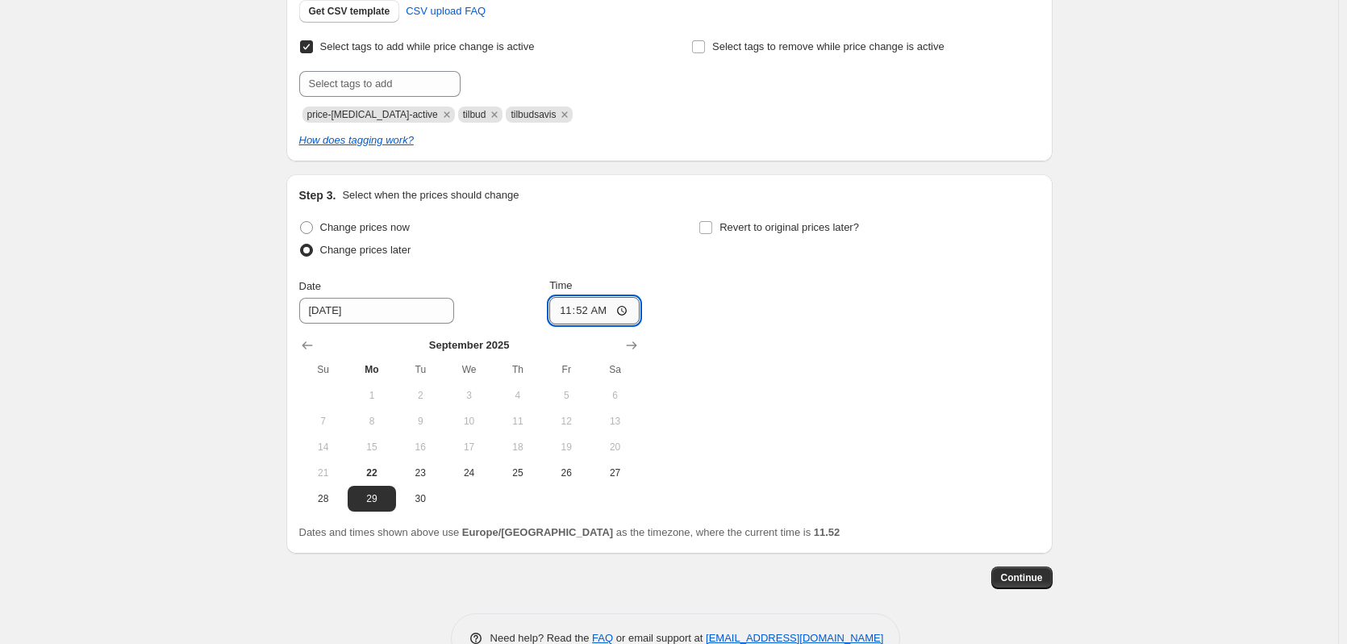
click at [586, 317] on input "11:52" at bounding box center [594, 310] width 90 height 27
click at [603, 306] on input "00:52" at bounding box center [594, 310] width 90 height 27
type input "00:01"
click at [720, 226] on label "Revert to original prices later?" at bounding box center [779, 227] width 161 height 23
click at [712, 226] on input "Revert to original prices later?" at bounding box center [705, 227] width 13 height 13
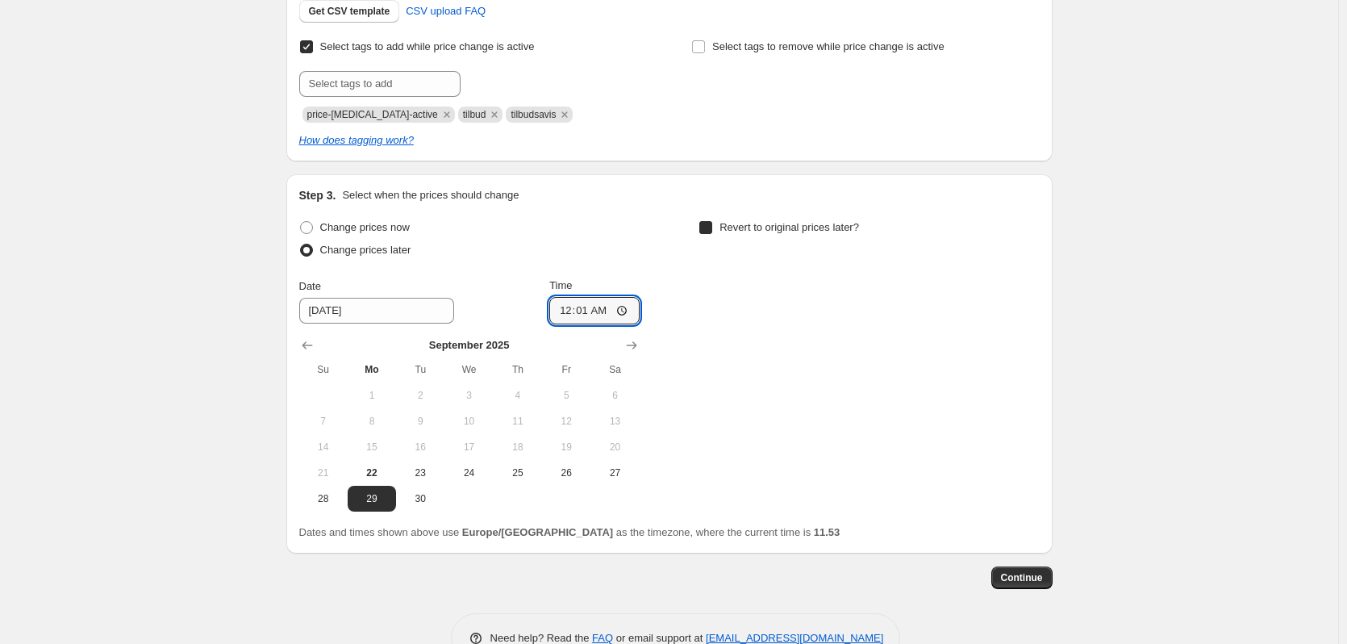
checkbox input "true"
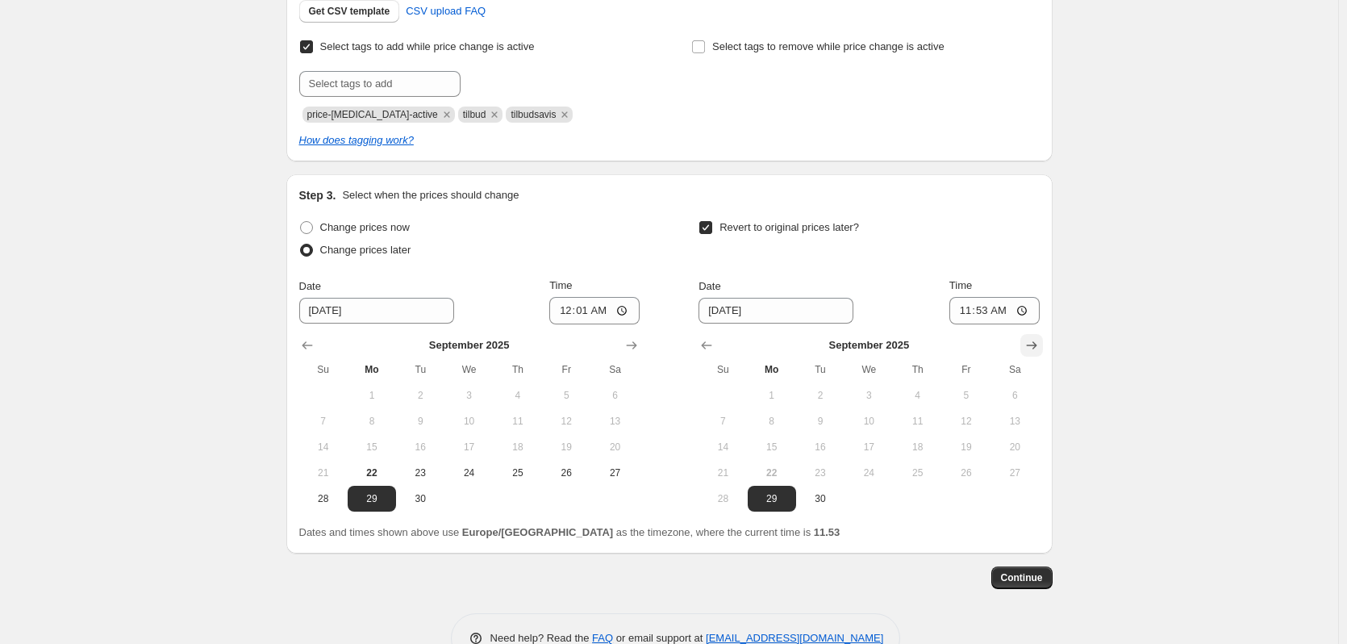
click at [1028, 356] on button "Show next month, October 2025" at bounding box center [1031, 345] width 23 height 23
click at [737, 452] on span "12" at bounding box center [722, 446] width 35 height 13
type input "[DATE]"
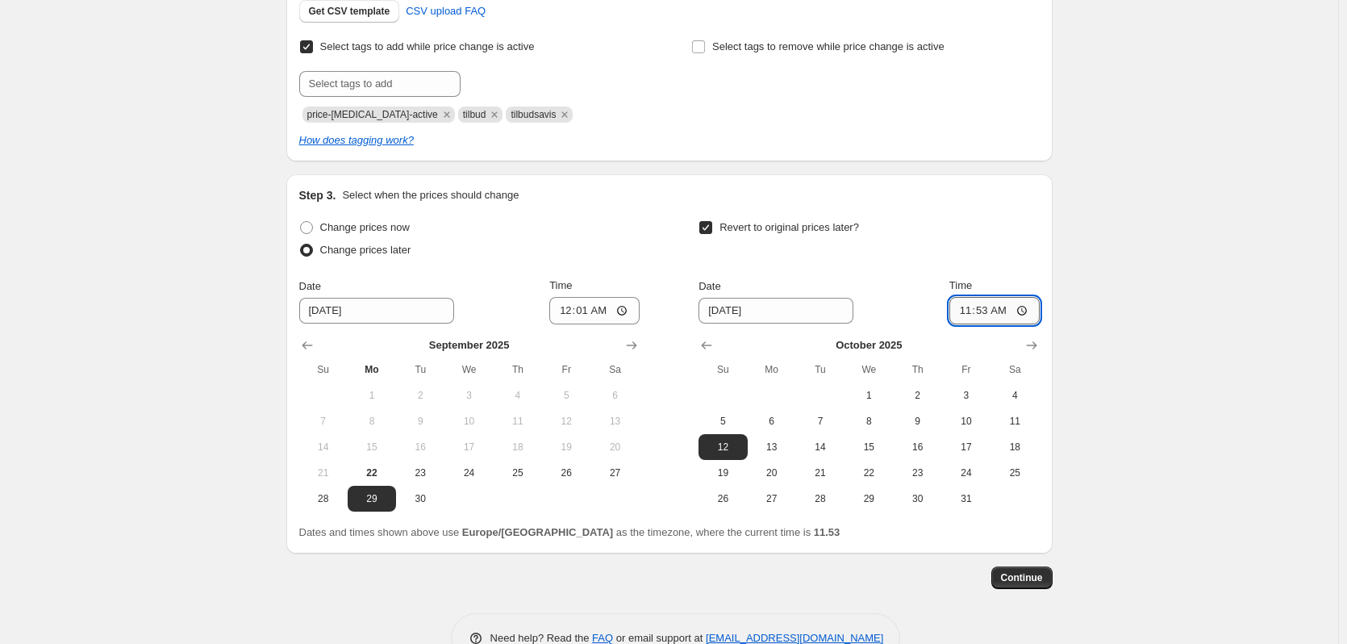
click at [993, 314] on input "11:53" at bounding box center [994, 310] width 90 height 27
type input "23:59"
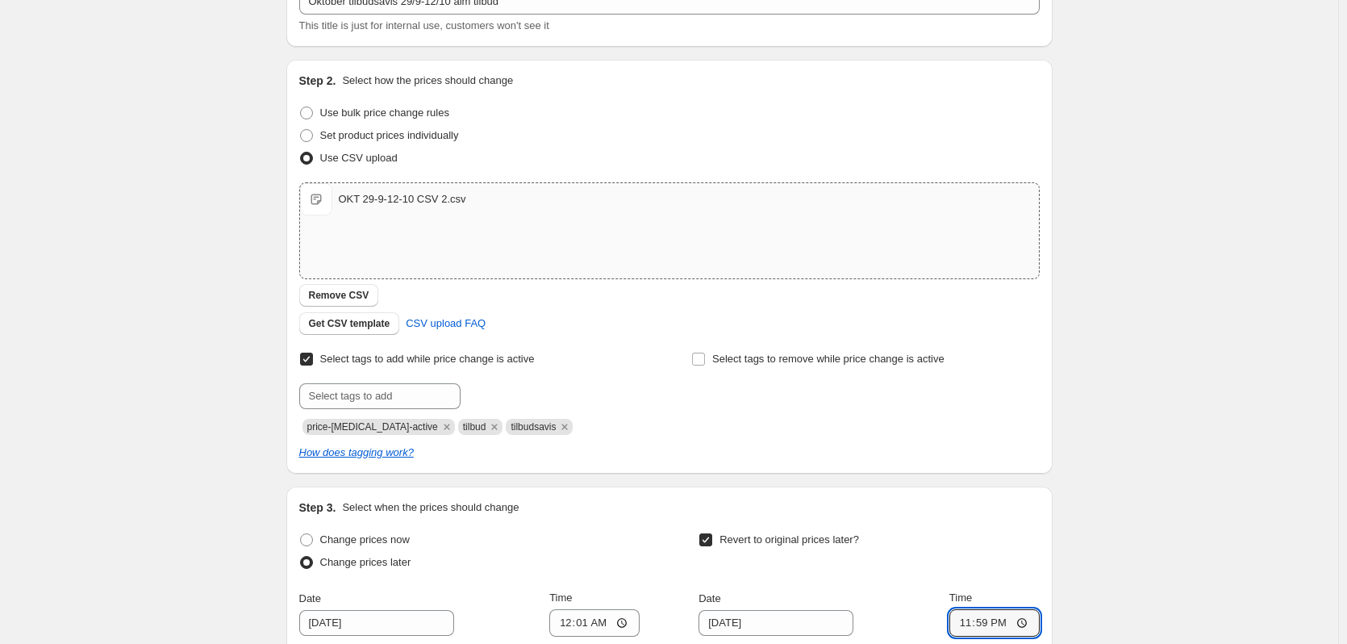
scroll to position [403, 0]
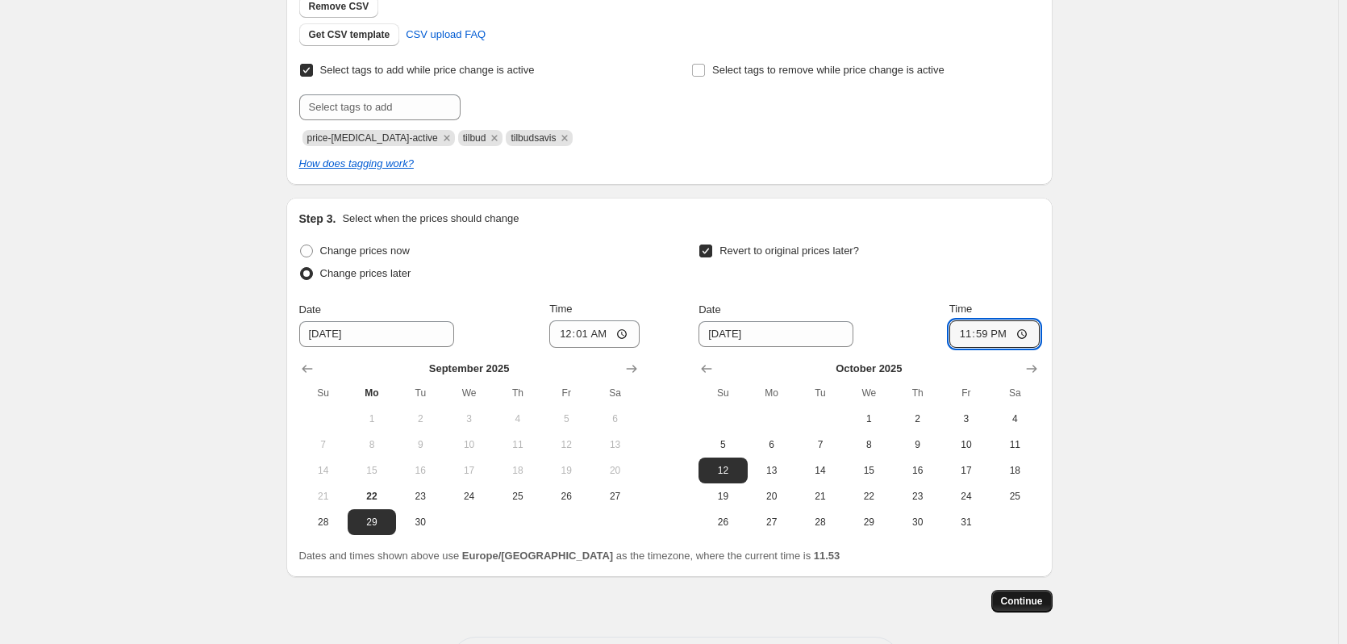
click at [1041, 600] on span "Continue" at bounding box center [1022, 601] width 42 height 13
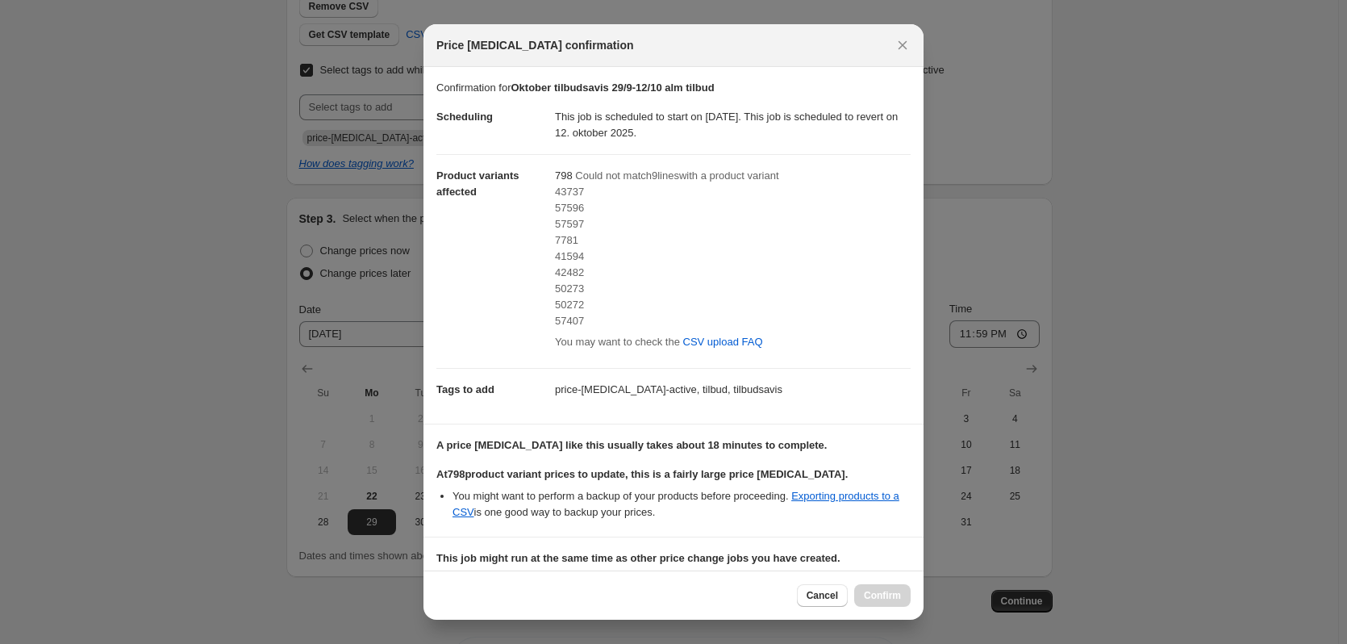
click at [570, 194] on span "43737" at bounding box center [569, 192] width 29 height 12
copy span "43737"
click at [562, 319] on span "57407" at bounding box center [569, 321] width 29 height 12
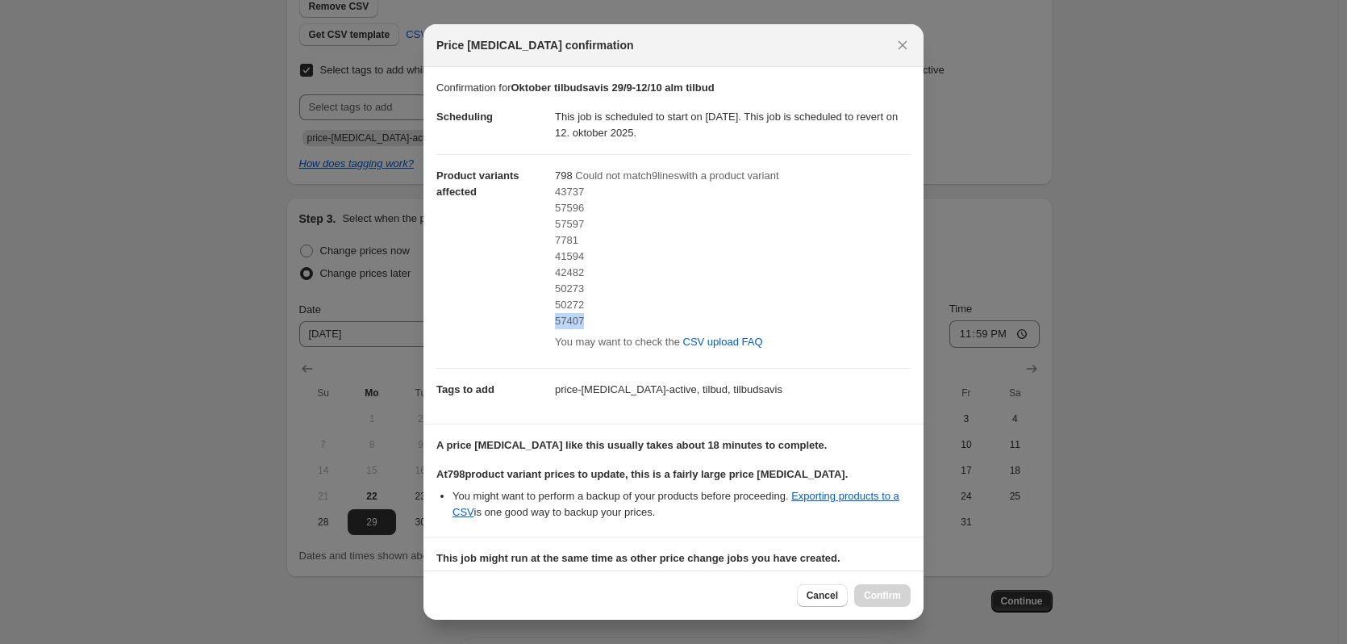
copy span "57407"
click at [811, 313] on div "57407" at bounding box center [733, 321] width 356 height 16
click at [571, 307] on span "50272" at bounding box center [569, 304] width 29 height 12
copy span "50272"
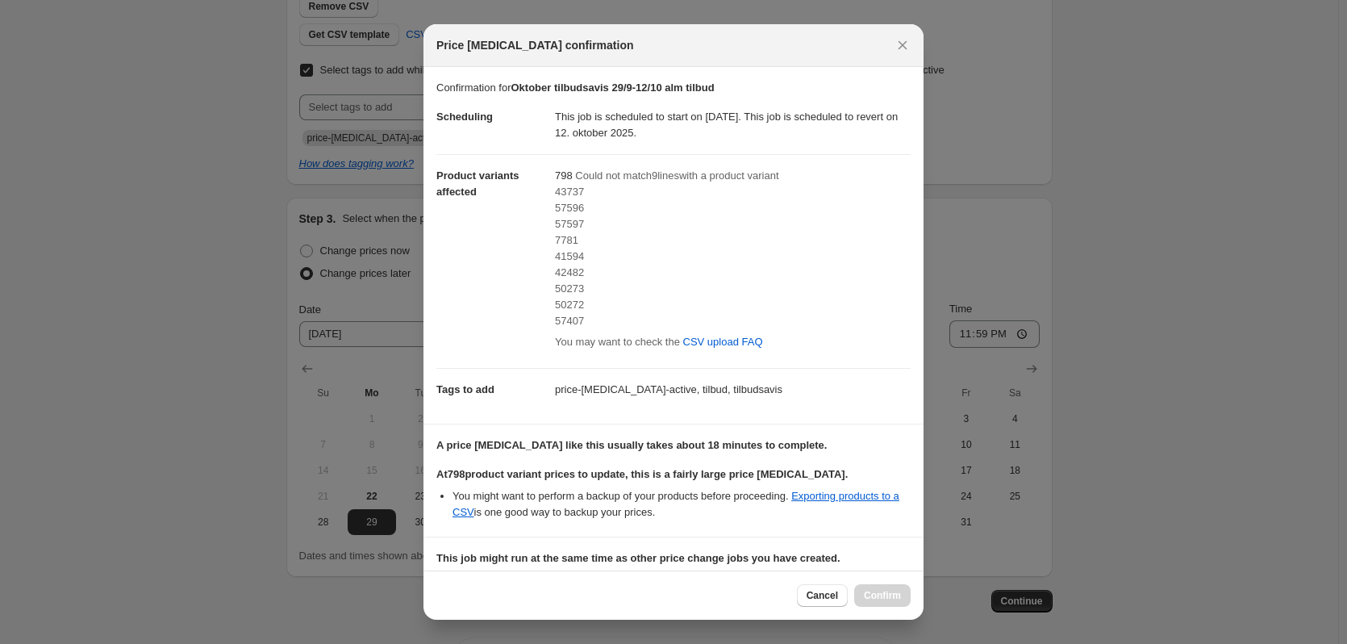
click at [564, 240] on span "7781" at bounding box center [566, 240] width 23 height 12
click at [564, 239] on span "7781" at bounding box center [566, 240] width 23 height 12
copy span "7781"
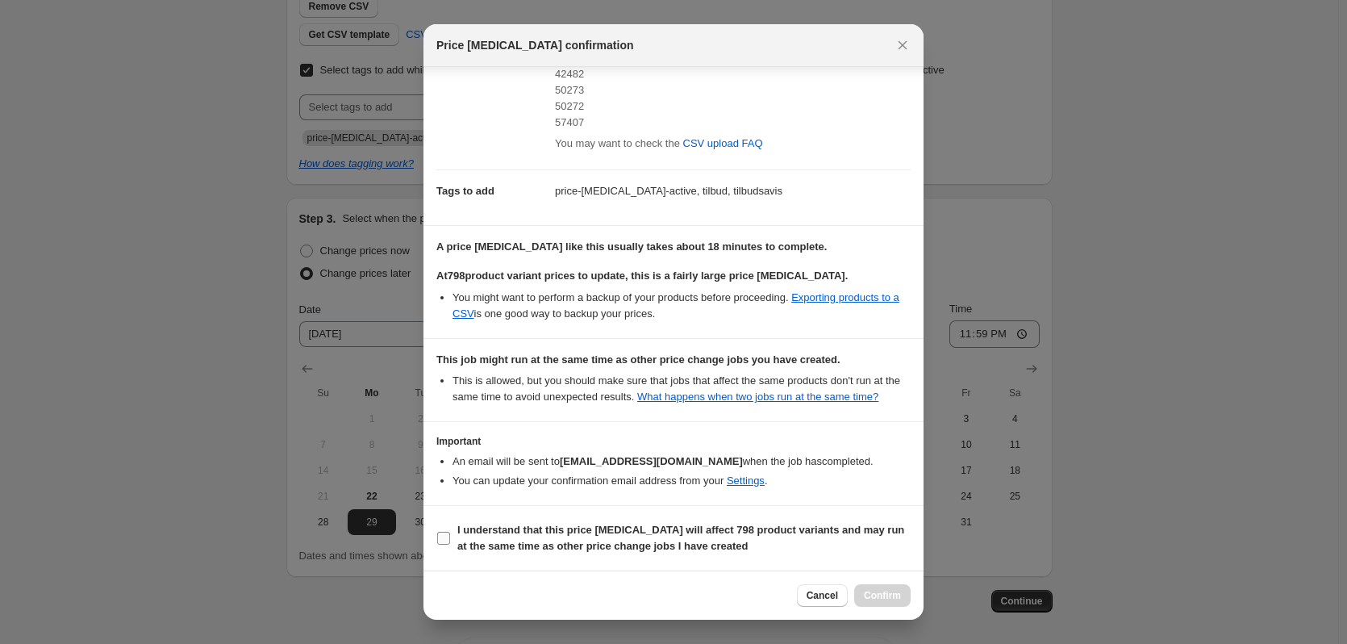
click at [451, 541] on label "I understand that this price [MEDICAL_DATA] will affect 798 product variants an…" at bounding box center [673, 538] width 474 height 39
click at [450, 541] on input "I understand that this price [MEDICAL_DATA] will affect 798 product variants an…" at bounding box center [443, 538] width 13 height 13
checkbox input "true"
click at [874, 588] on button "Confirm" at bounding box center [882, 595] width 56 height 23
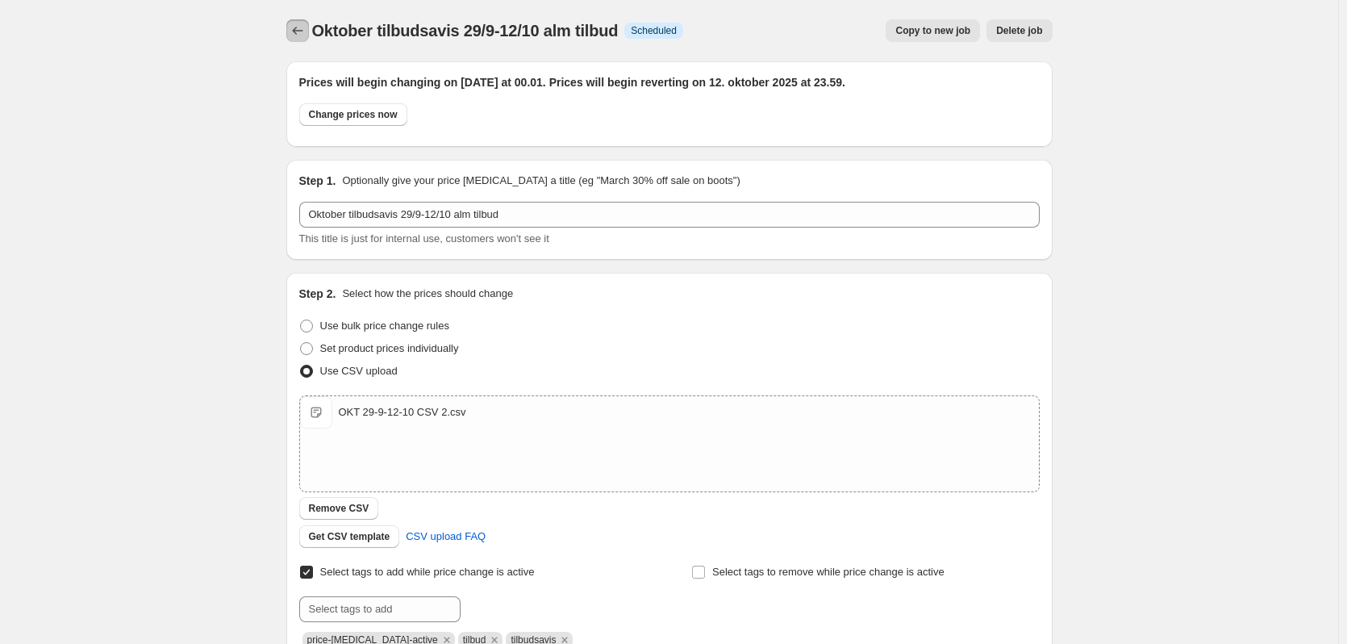
click at [298, 30] on icon "Price change jobs" at bounding box center [297, 31] width 10 height 8
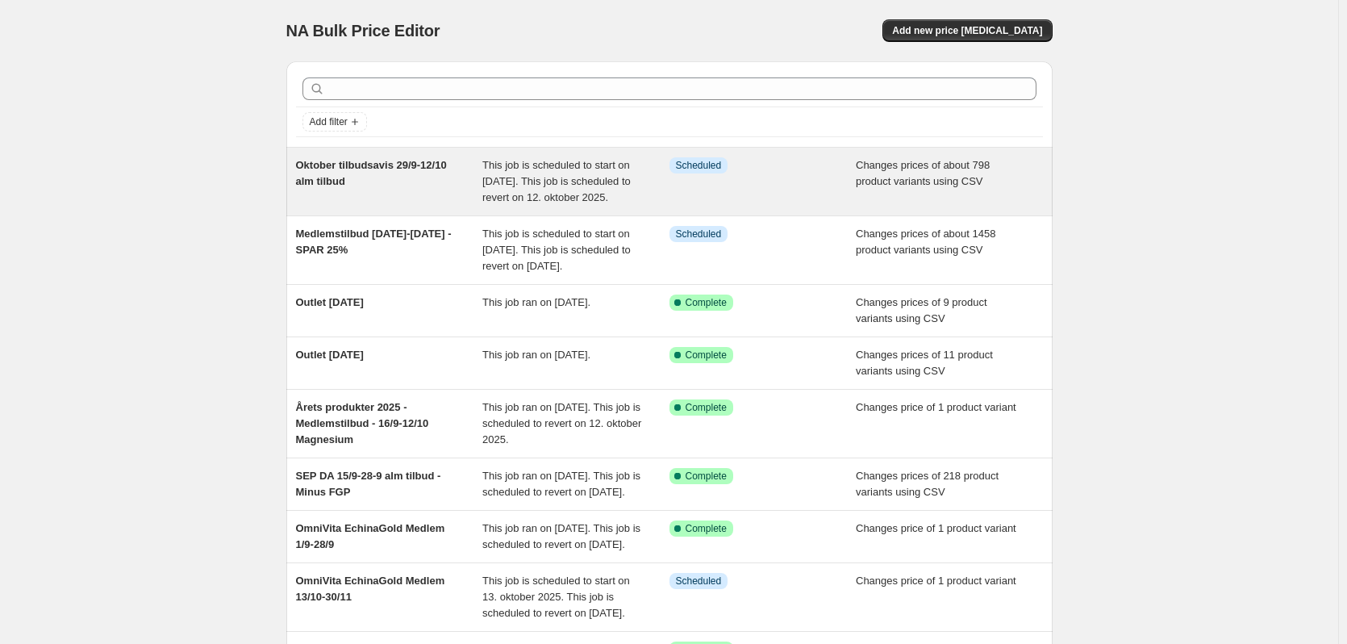
click at [570, 194] on span "This job is scheduled to start on [DATE]. This job is scheduled to revert on 12…" at bounding box center [556, 181] width 148 height 44
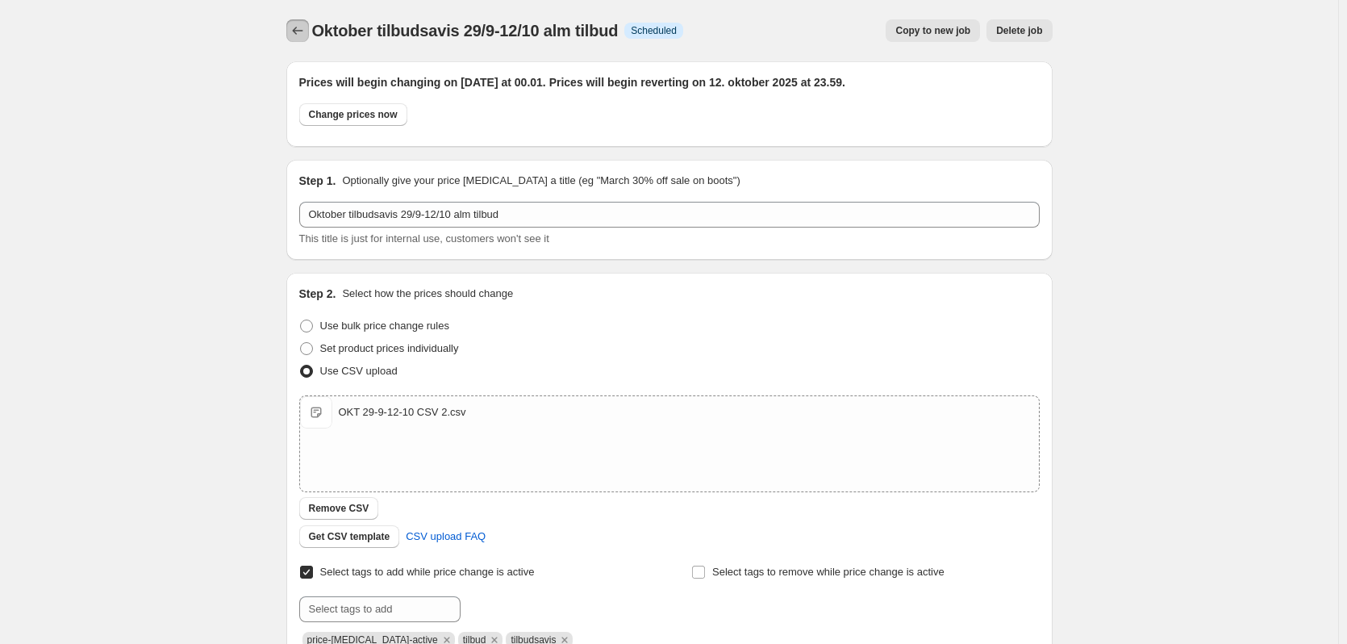
click at [309, 33] on button "Price change jobs" at bounding box center [297, 30] width 23 height 23
